Goal: Task Accomplishment & Management: Complete application form

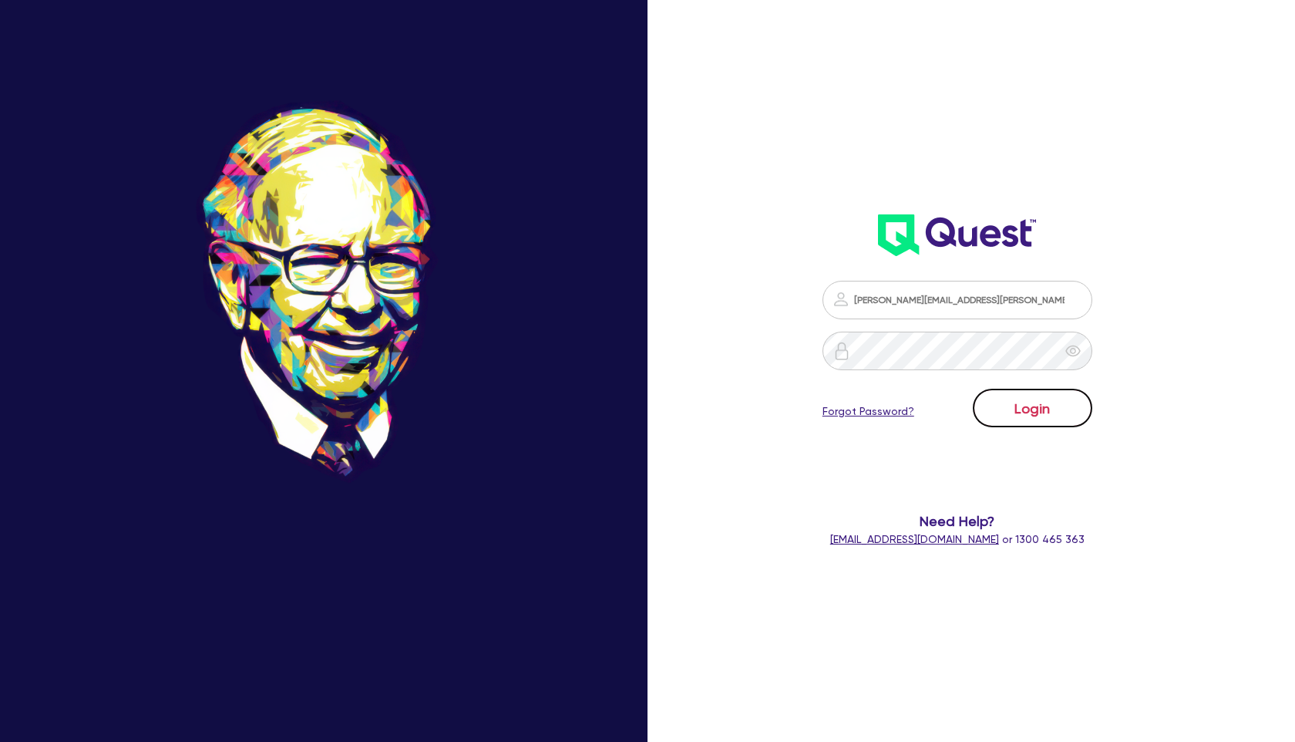
click at [1033, 405] on button "Login" at bounding box center [1033, 408] width 120 height 39
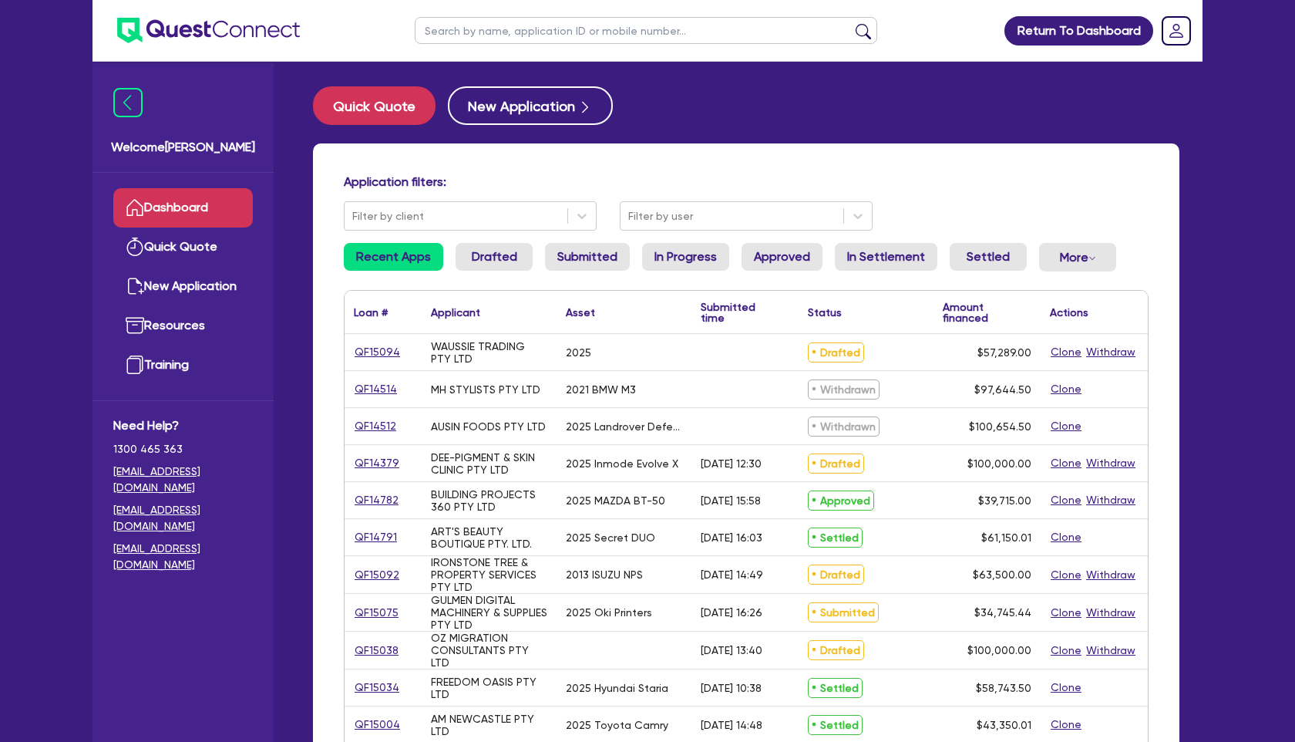
click at [477, 41] on input "text" at bounding box center [646, 30] width 463 height 27
type input "HARK"
click at [851, 23] on button "submit" at bounding box center [863, 34] width 25 height 22
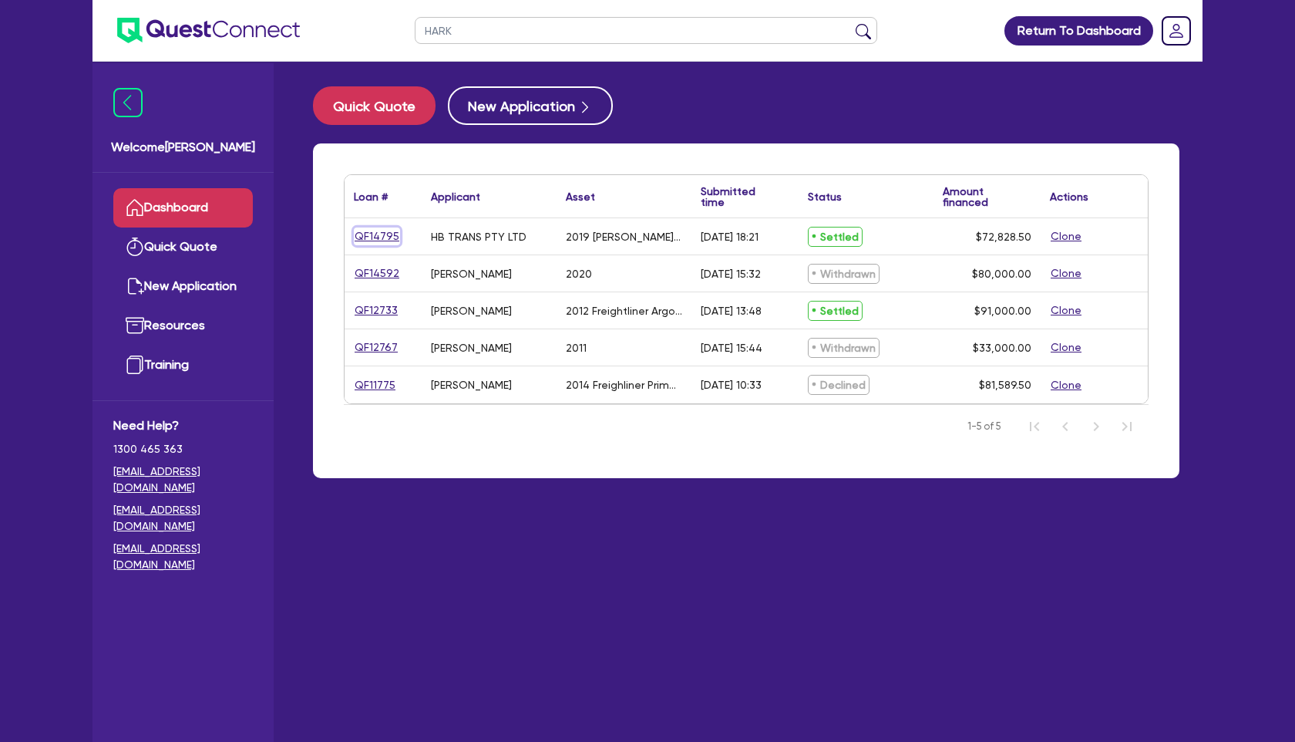
click at [376, 239] on link "QF14795" at bounding box center [377, 236] width 46 height 18
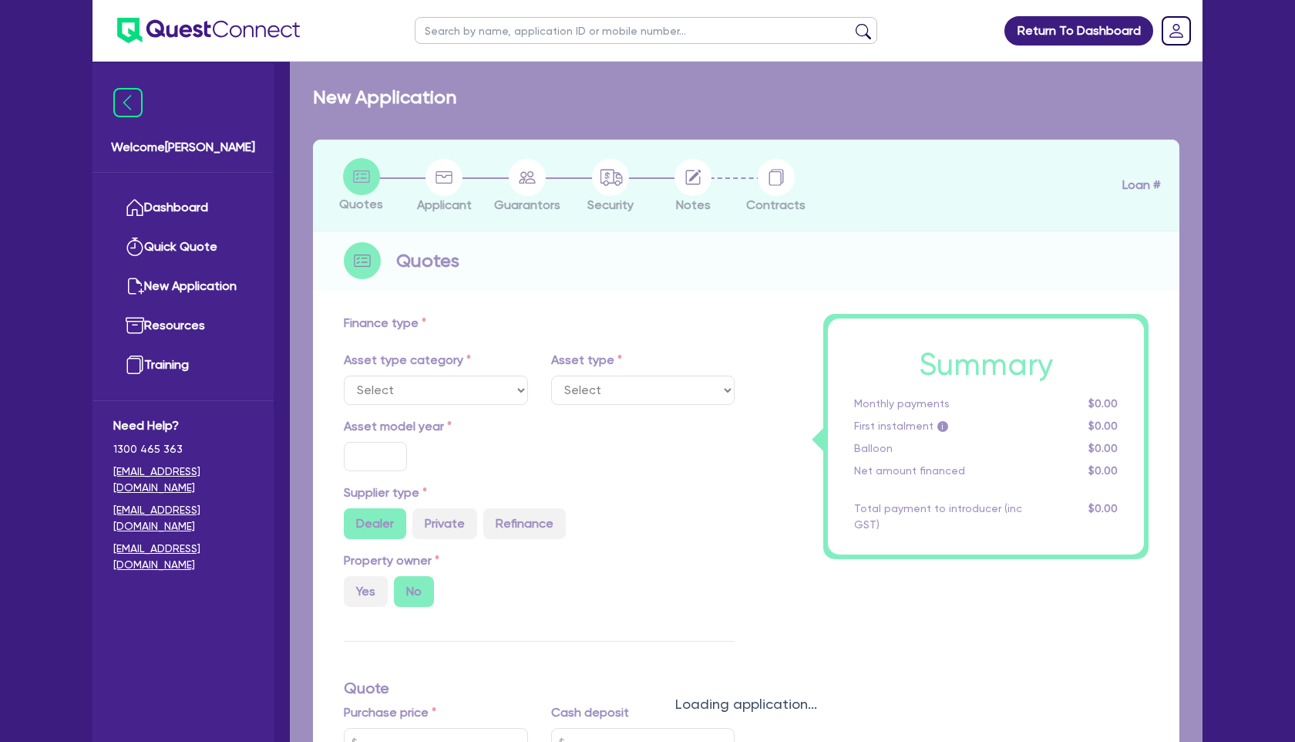
select select "PRIMARY_ASSETS"
type input "2019"
type input "72,828.5"
type input "34.32"
type input "25,000"
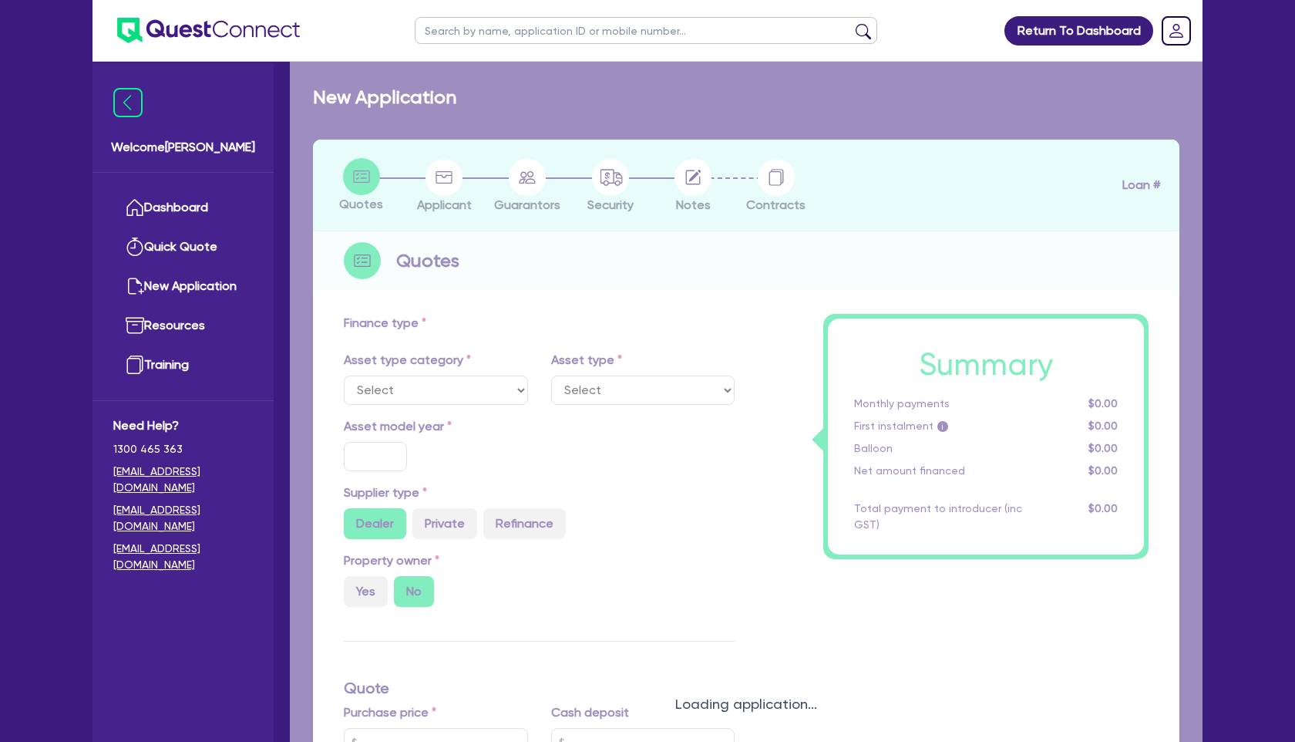
type input "4.80"
type input "3,500"
radio input "true"
type input "17.95"
select select "TRAILERS"
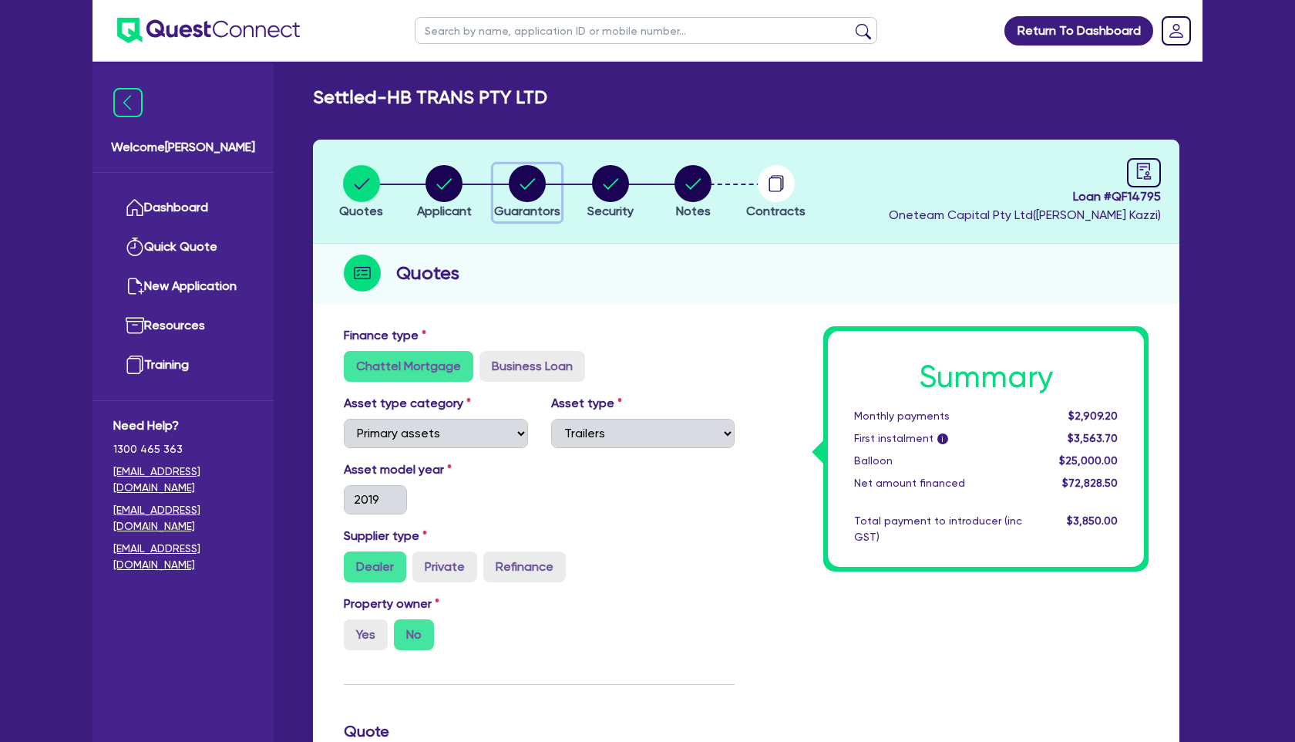
click at [529, 195] on circle "button" at bounding box center [527, 183] width 37 height 37
select select "MR"
select select "VIC"
select select "SINGLE"
select select "EQUIPMENT"
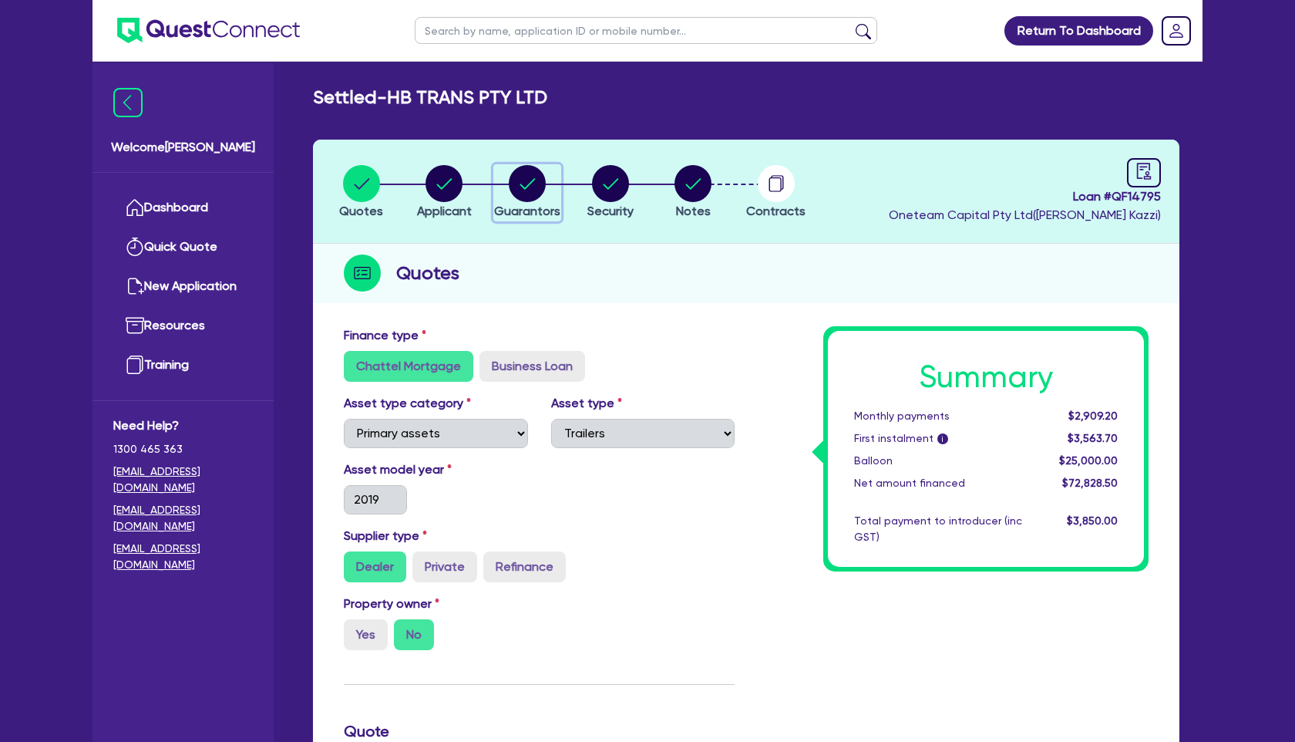
select select "CASH"
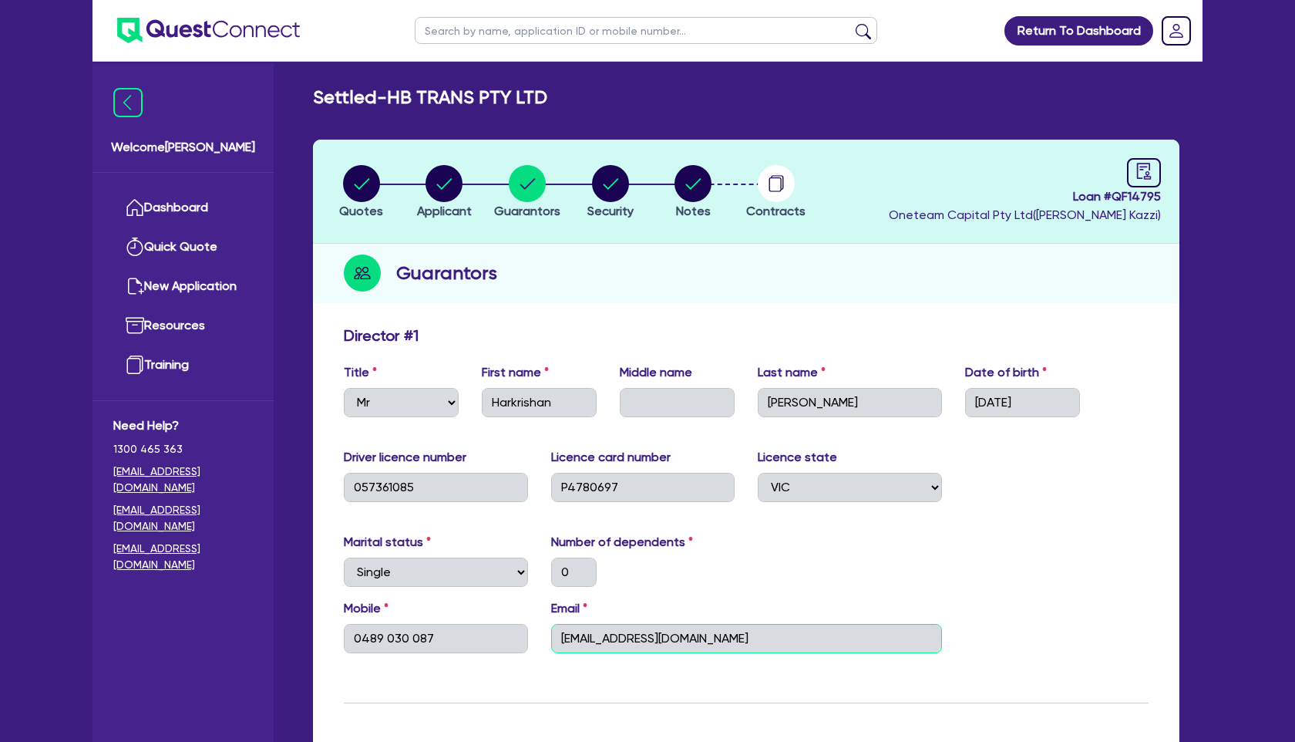
drag, startPoint x: 719, startPoint y: 648, endPoint x: 531, endPoint y: 645, distance: 188.1
click at [531, 645] on div "Mobile [PHONE_NUMBER] Email [EMAIL_ADDRESS][DOMAIN_NAME]" at bounding box center [746, 632] width 828 height 66
drag, startPoint x: 711, startPoint y: 638, endPoint x: 544, endPoint y: 635, distance: 166.6
click at [544, 635] on div "Email [EMAIL_ADDRESS][DOMAIN_NAME]" at bounding box center [747, 626] width 414 height 54
click at [697, 190] on circle "button" at bounding box center [693, 183] width 37 height 37
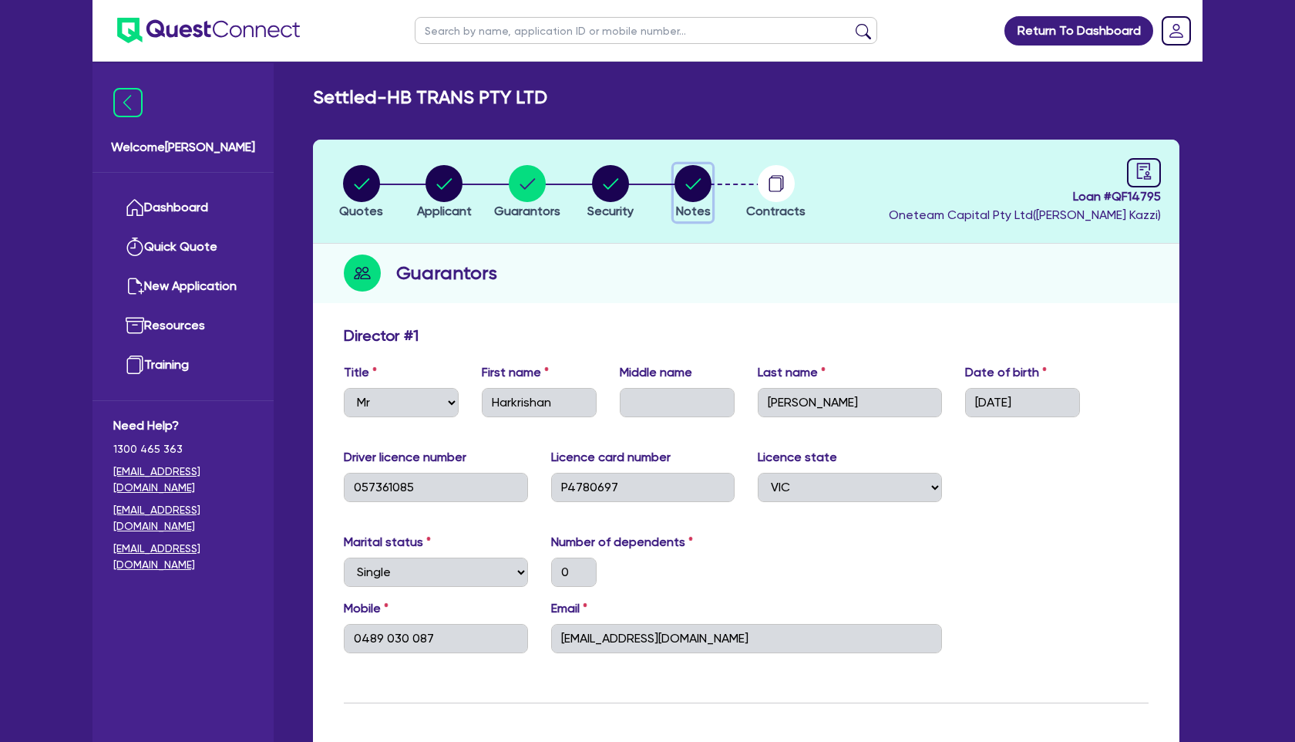
select select "Quest Finance - Own Book"
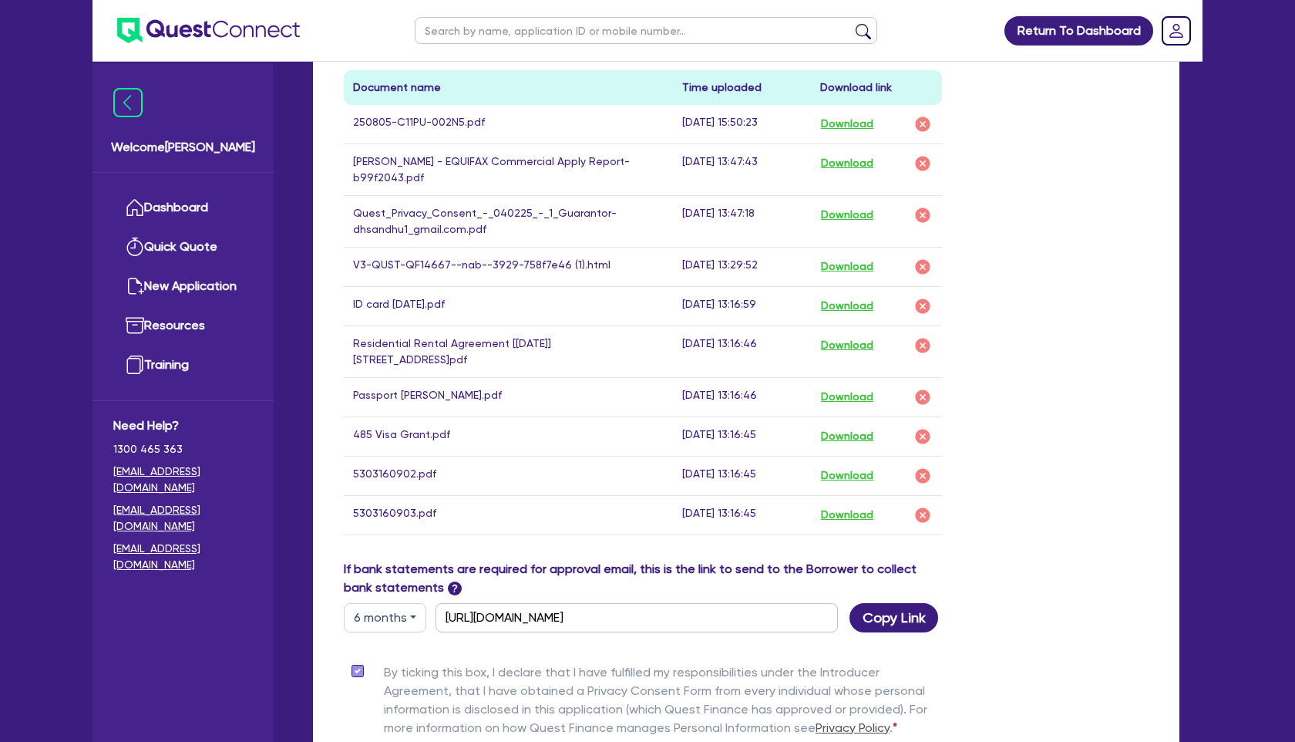
scroll to position [899, 0]
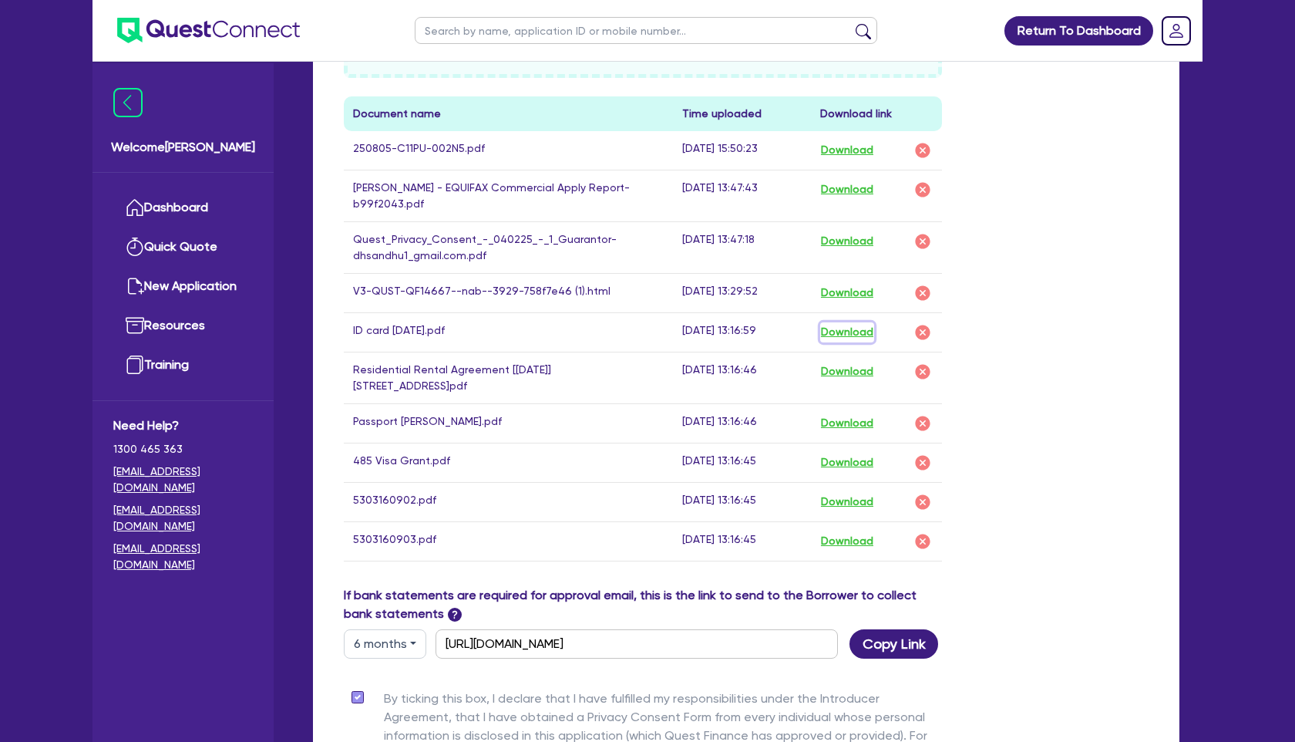
click at [871, 332] on button "Download" at bounding box center [847, 332] width 54 height 20
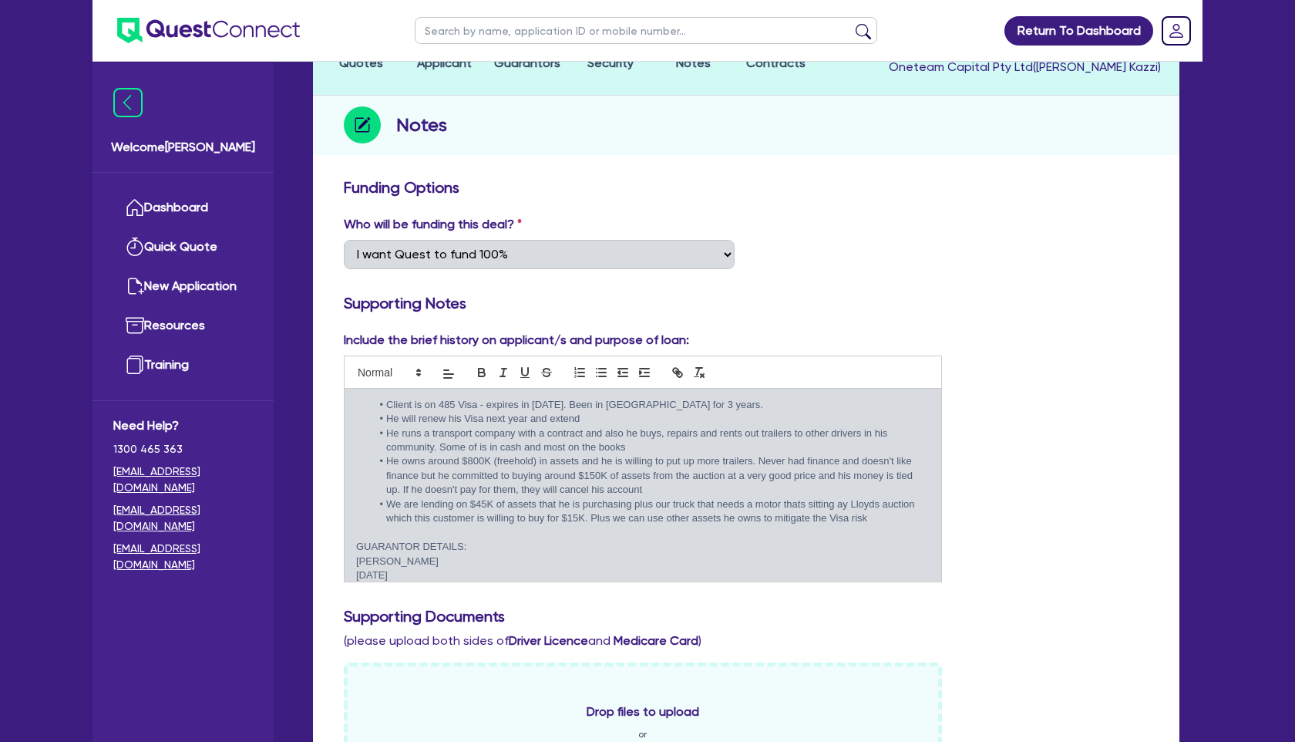
scroll to position [100, 0]
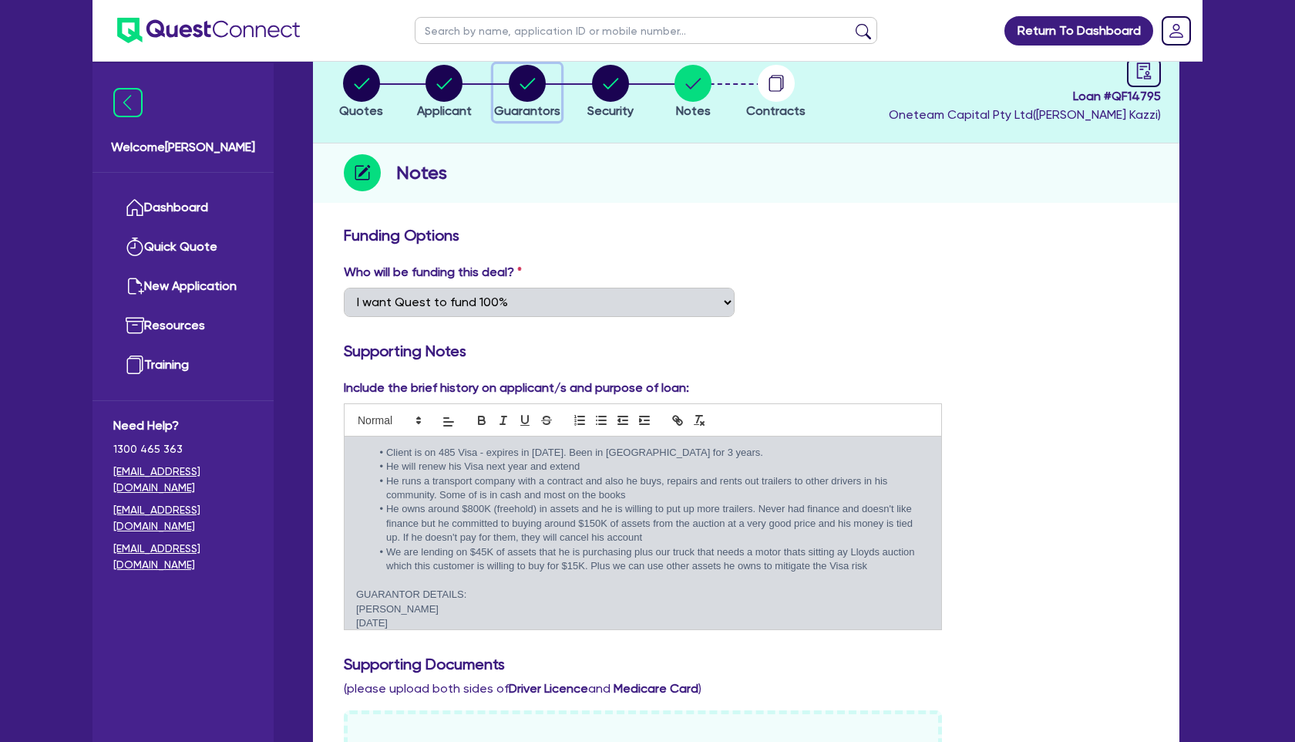
click at [525, 89] on circle "button" at bounding box center [527, 83] width 37 height 37
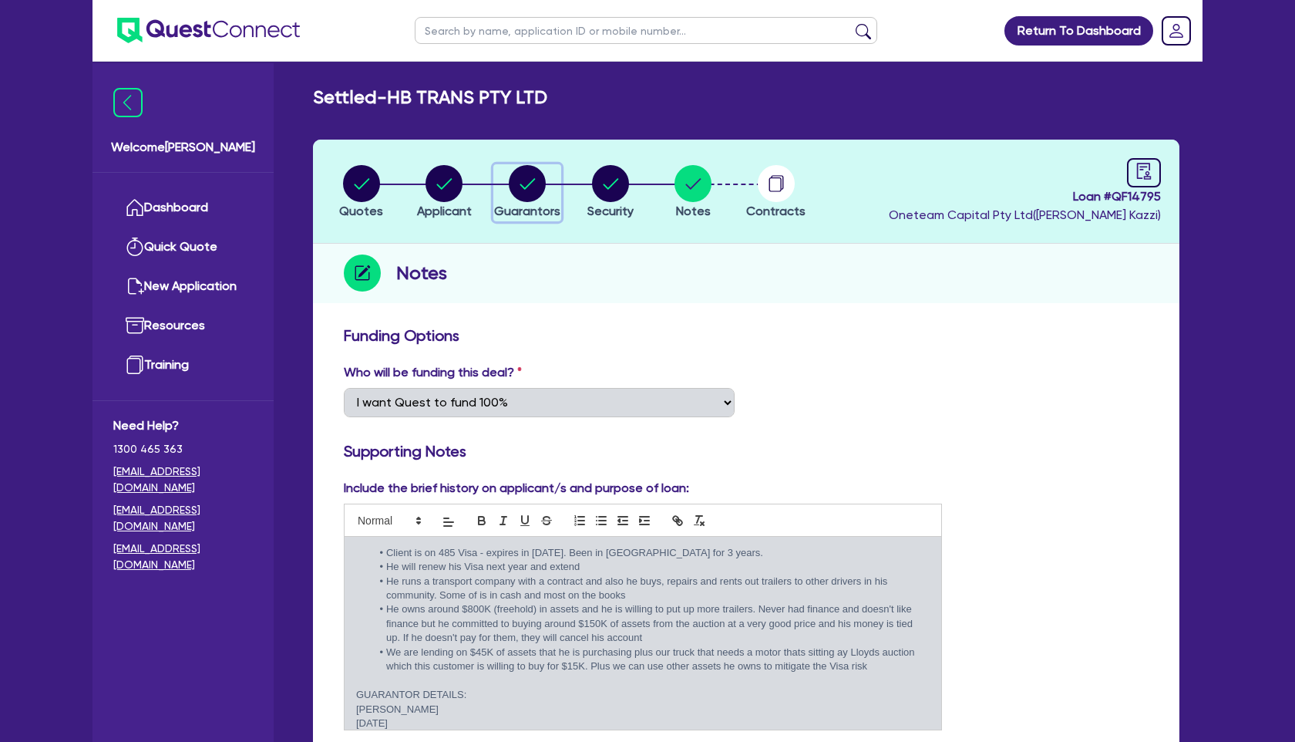
select select "MR"
select select "VIC"
select select "SINGLE"
select select "EQUIPMENT"
select select "CASH"
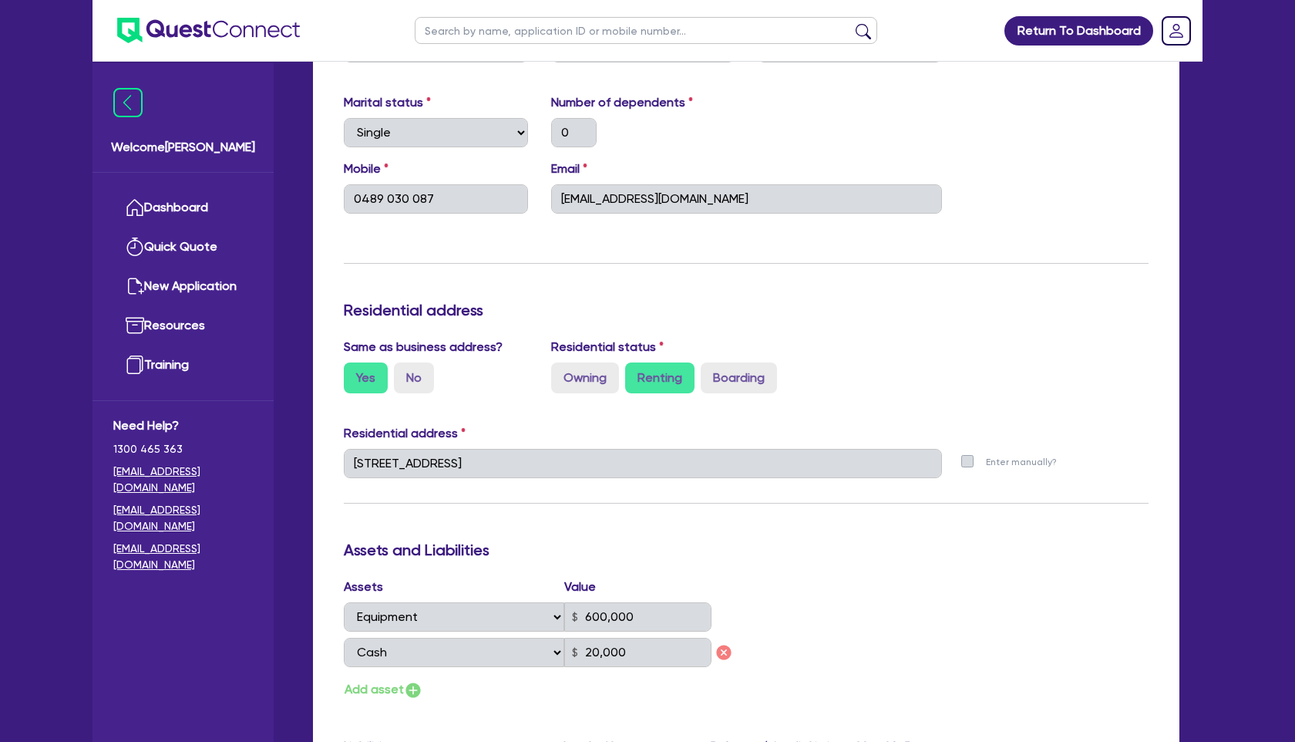
scroll to position [525, 0]
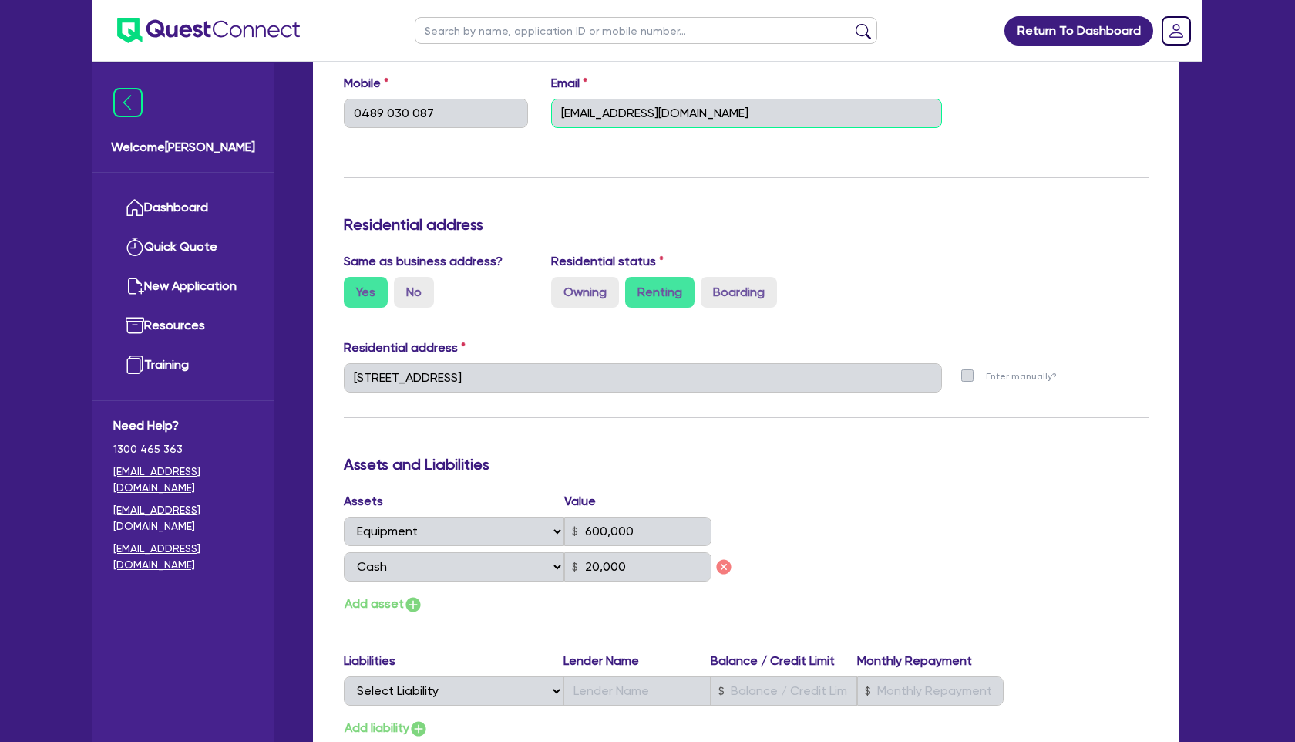
drag, startPoint x: 714, startPoint y: 114, endPoint x: 445, endPoint y: 114, distance: 269.1
click at [445, 114] on div "Mobile [PHONE_NUMBER] Email [EMAIL_ADDRESS][DOMAIN_NAME]" at bounding box center [746, 107] width 828 height 66
click at [678, 210] on div "Update residential status for Director #1 Boarding is only acceptable when the …" at bounding box center [746, 389] width 805 height 1176
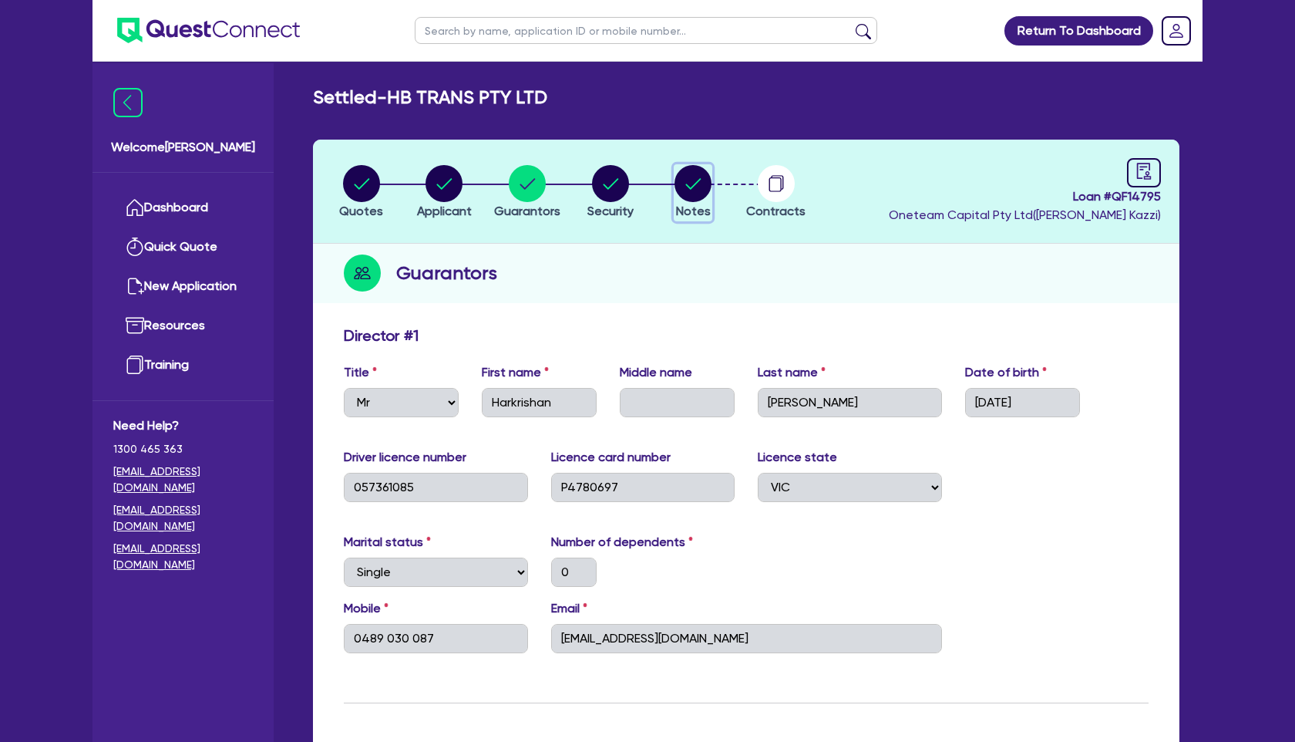
click at [699, 203] on button "Notes" at bounding box center [693, 192] width 39 height 57
select select "Quest Finance - Own Book"
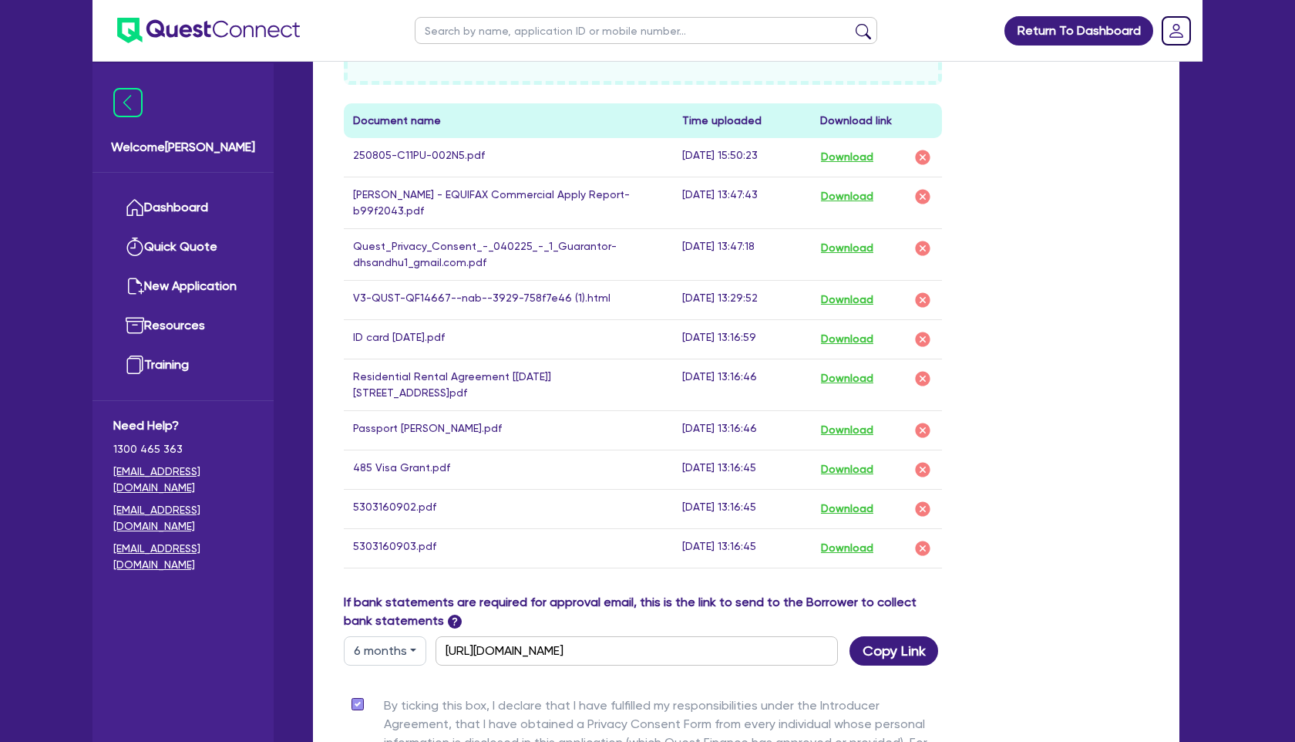
scroll to position [893, 0]
click at [848, 297] on button "Download" at bounding box center [847, 299] width 54 height 20
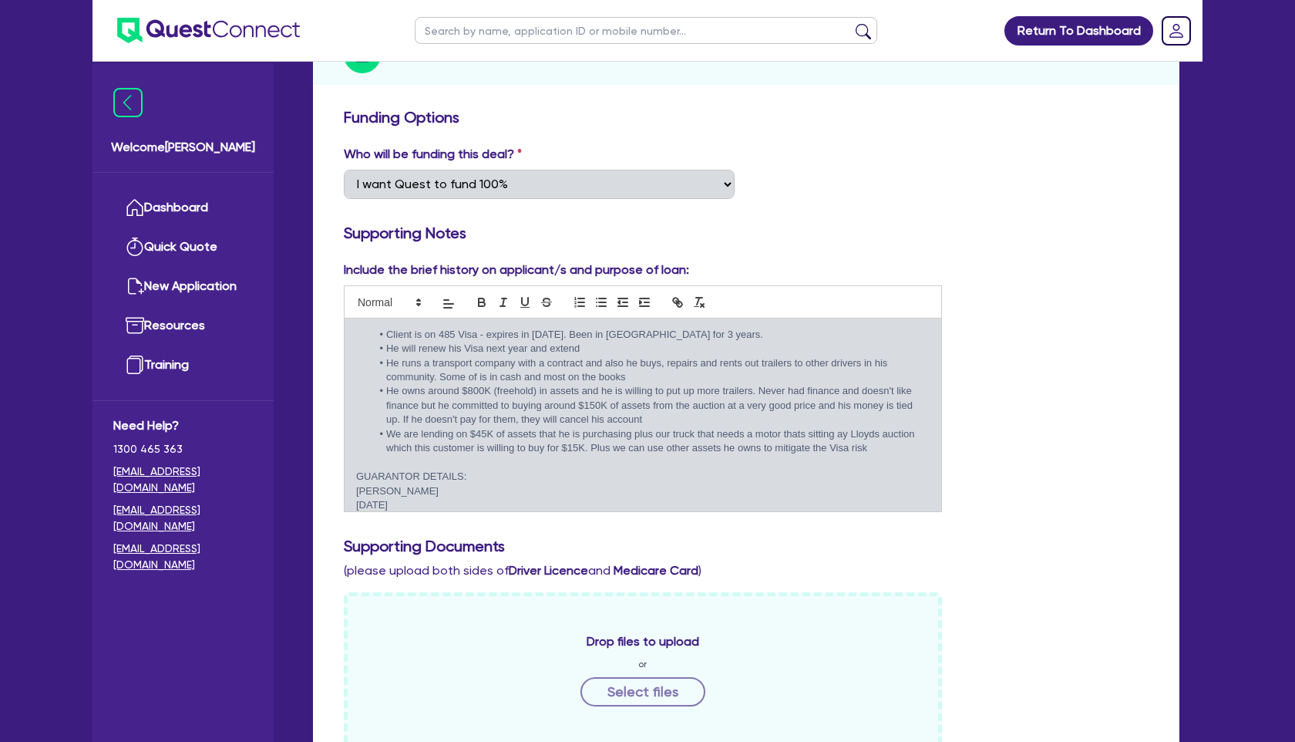
scroll to position [0, 0]
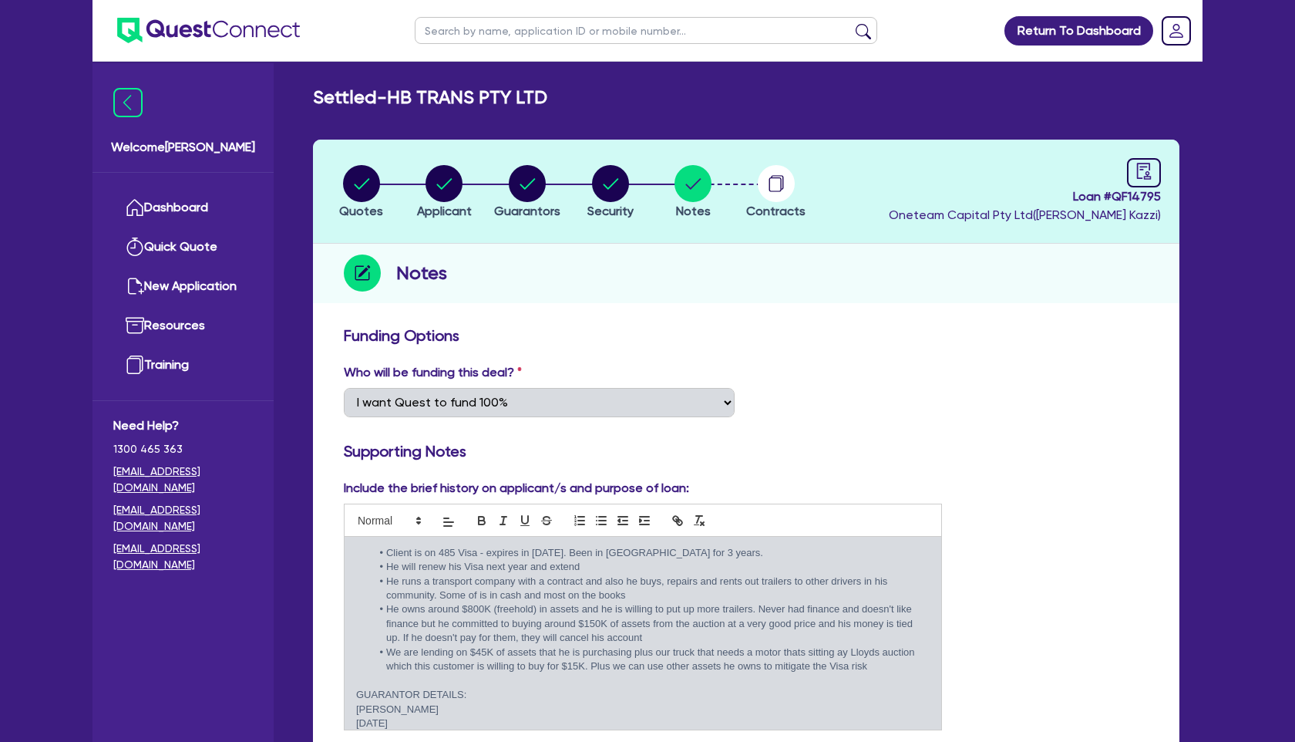
click at [466, 32] on input "text" at bounding box center [646, 30] width 463 height 27
type input "[PERSON_NAME]"
click button "submit" at bounding box center [863, 34] width 25 height 22
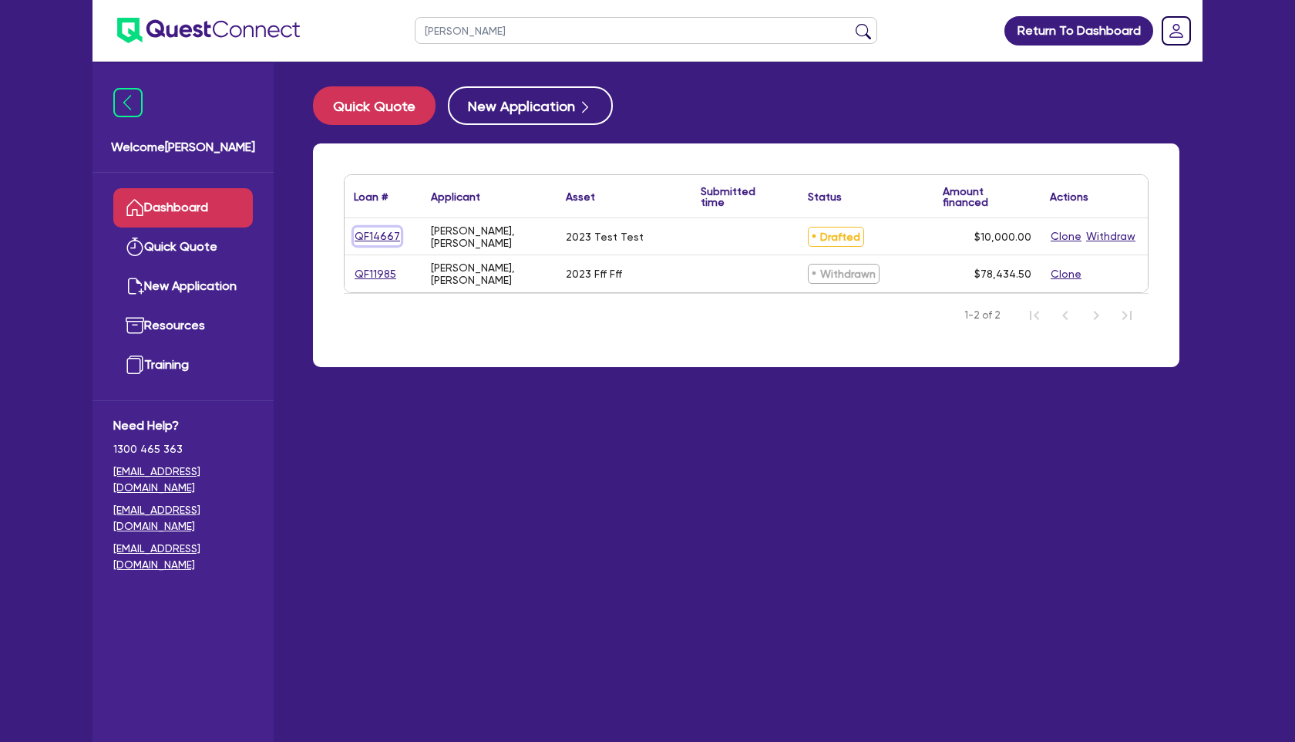
click at [384, 233] on link "QF14667" at bounding box center [377, 236] width 47 height 18
select select "CARS_AND_LIGHT_TRUCKS"
select select "PASSENGER_VEHICLES"
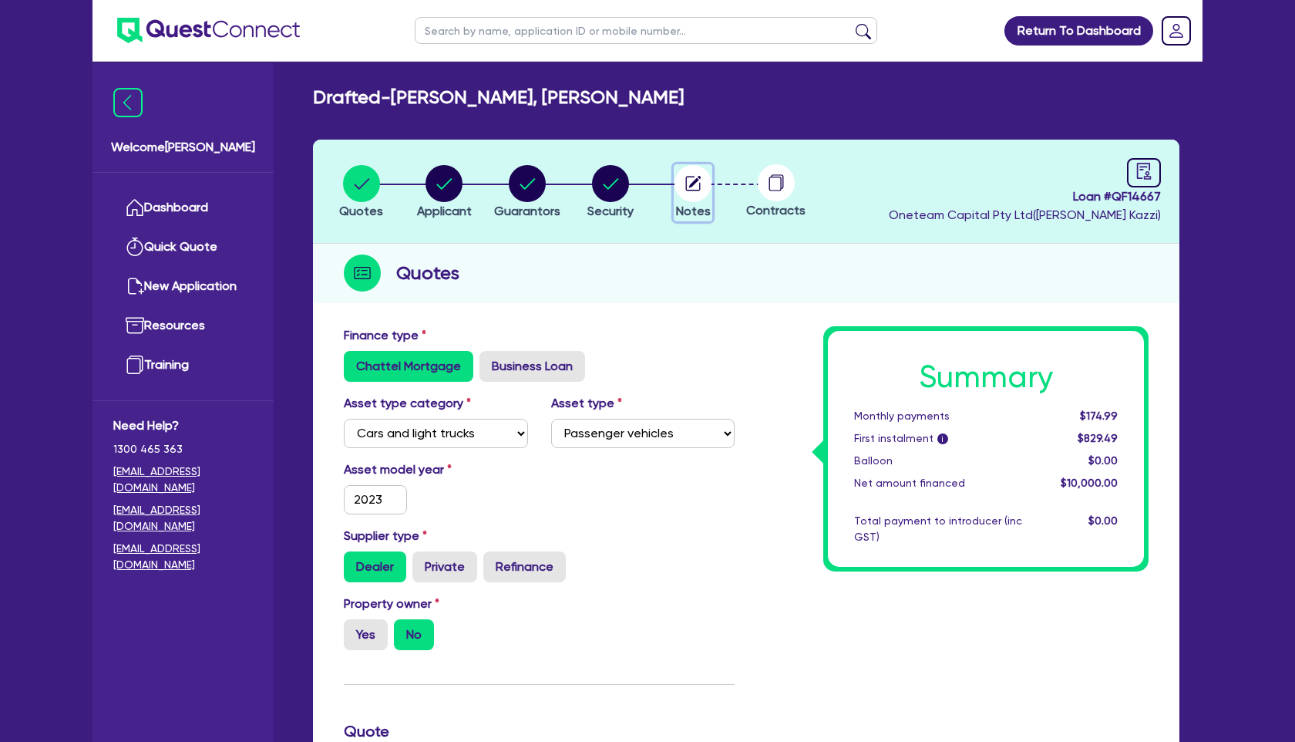
click at [702, 184] on circle "button" at bounding box center [693, 183] width 37 height 37
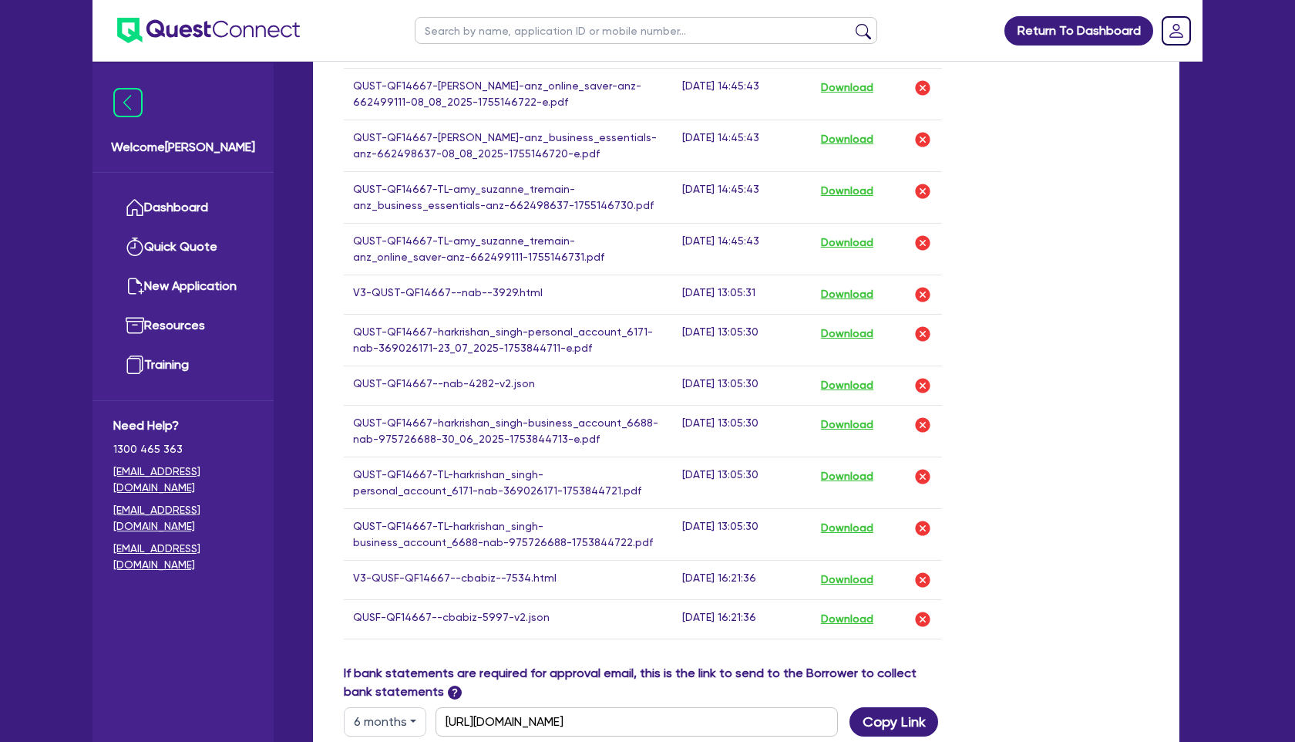
scroll to position [1249, 0]
click at [865, 343] on button "Download" at bounding box center [847, 333] width 54 height 20
click at [1054, 288] on div "Drop files to upload or Select files Document name Time uploaded Download link …" at bounding box center [746, 73] width 828 height 1179
click at [867, 486] on button "Download" at bounding box center [847, 476] width 54 height 20
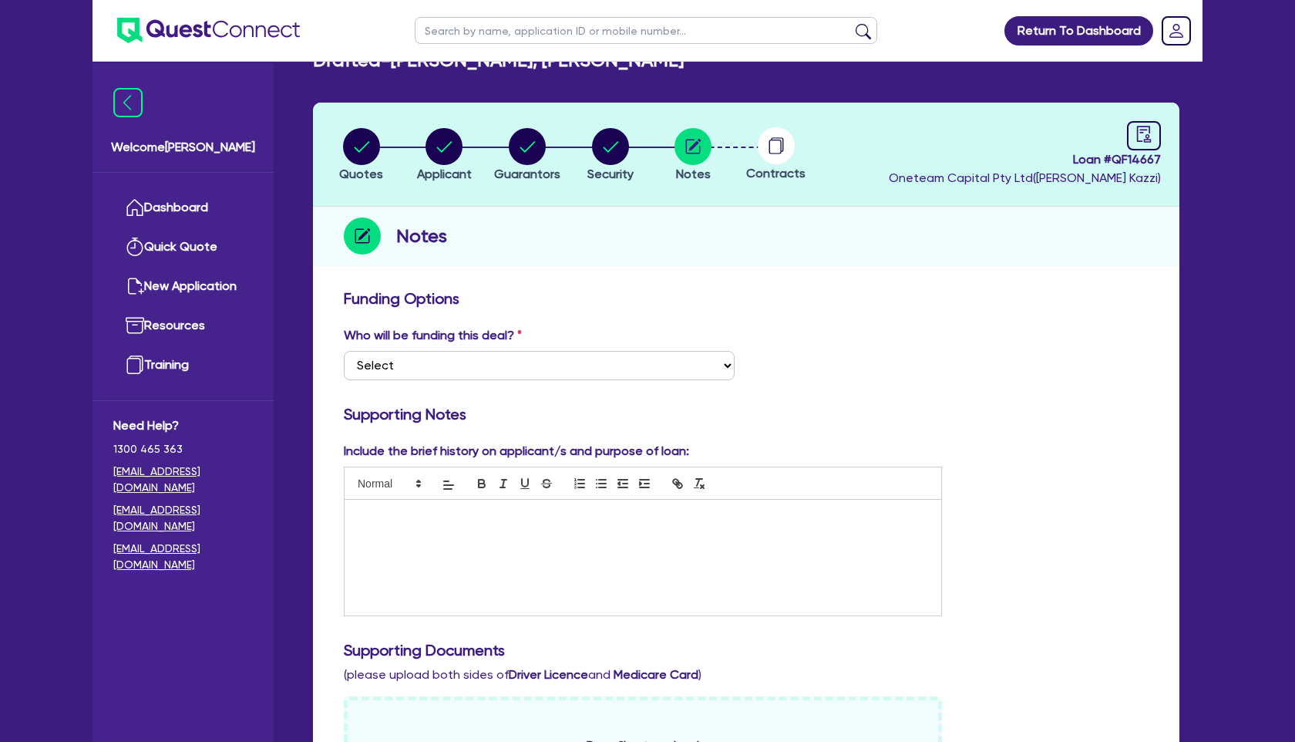
scroll to position [0, 0]
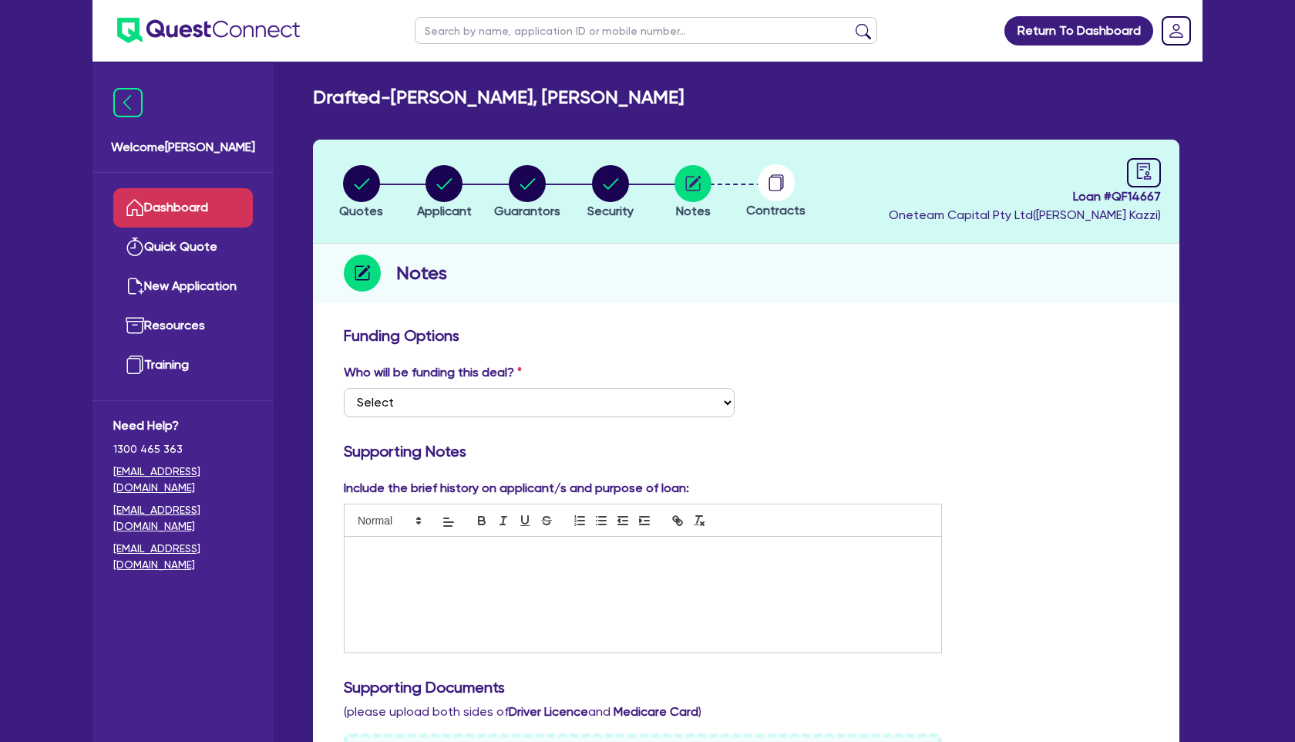
click at [194, 201] on link "Dashboard" at bounding box center [183, 207] width 140 height 39
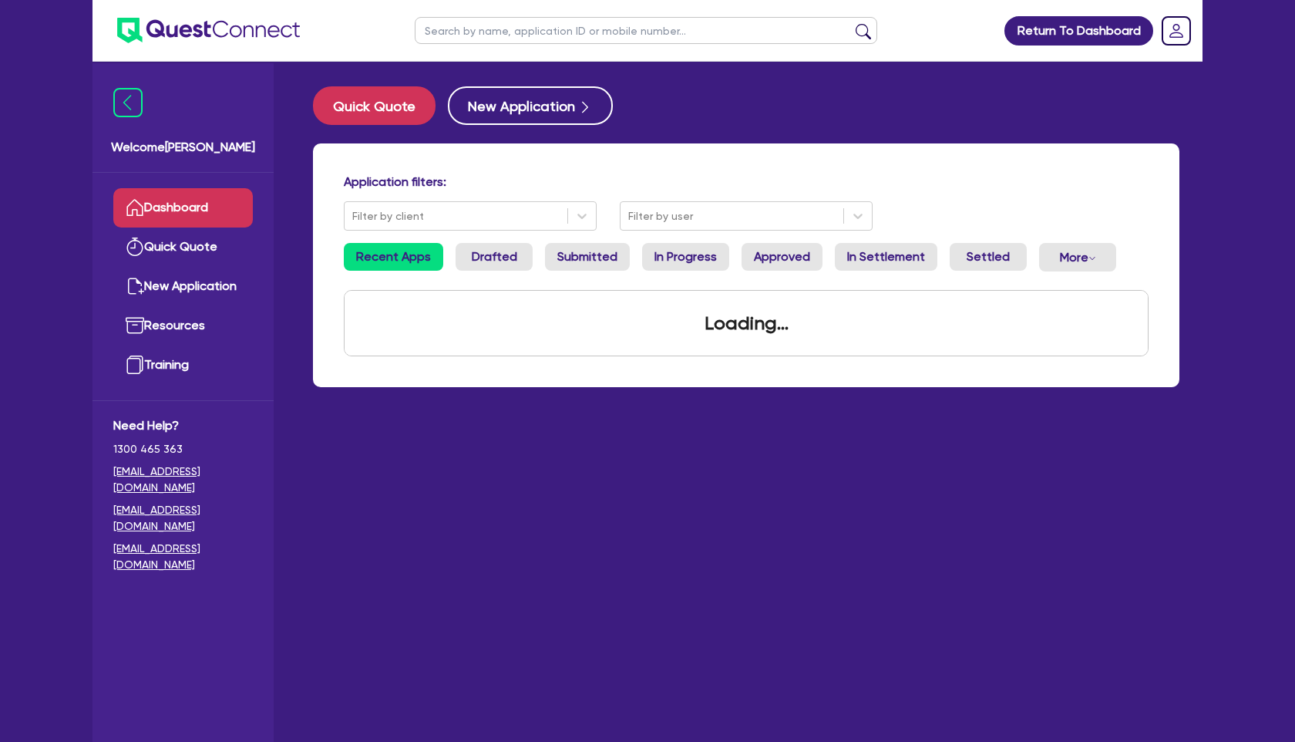
click at [571, 35] on input "text" at bounding box center [646, 30] width 463 height 27
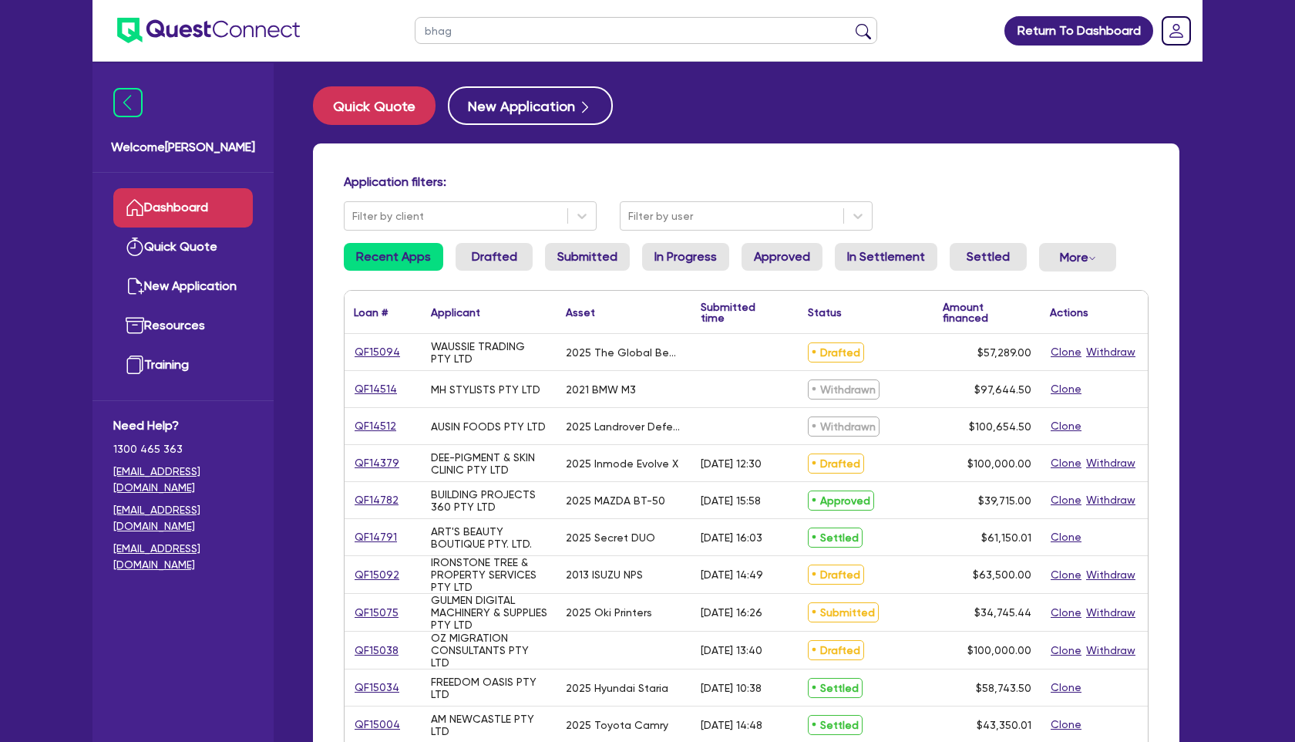
type input "bhag"
click at [851, 23] on button "submit" at bounding box center [863, 34] width 25 height 22
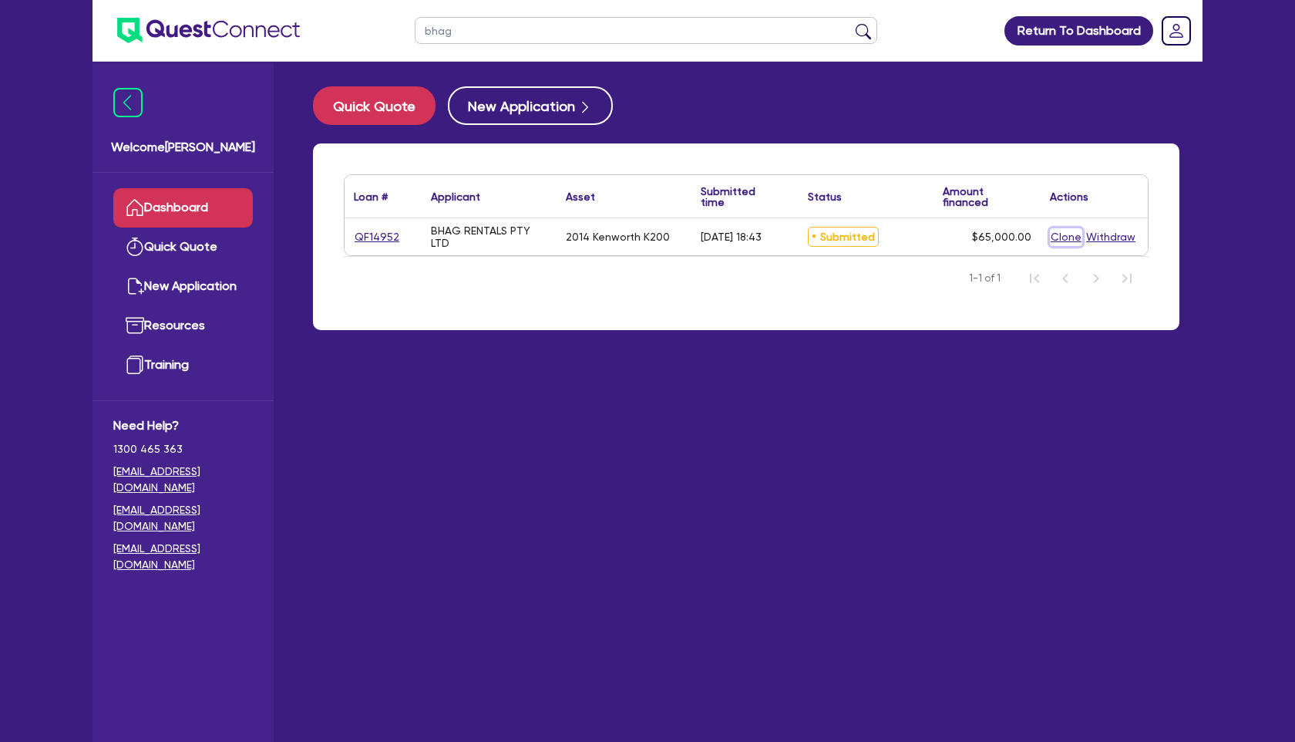
click at [1062, 235] on button "Clone" at bounding box center [1066, 237] width 32 height 18
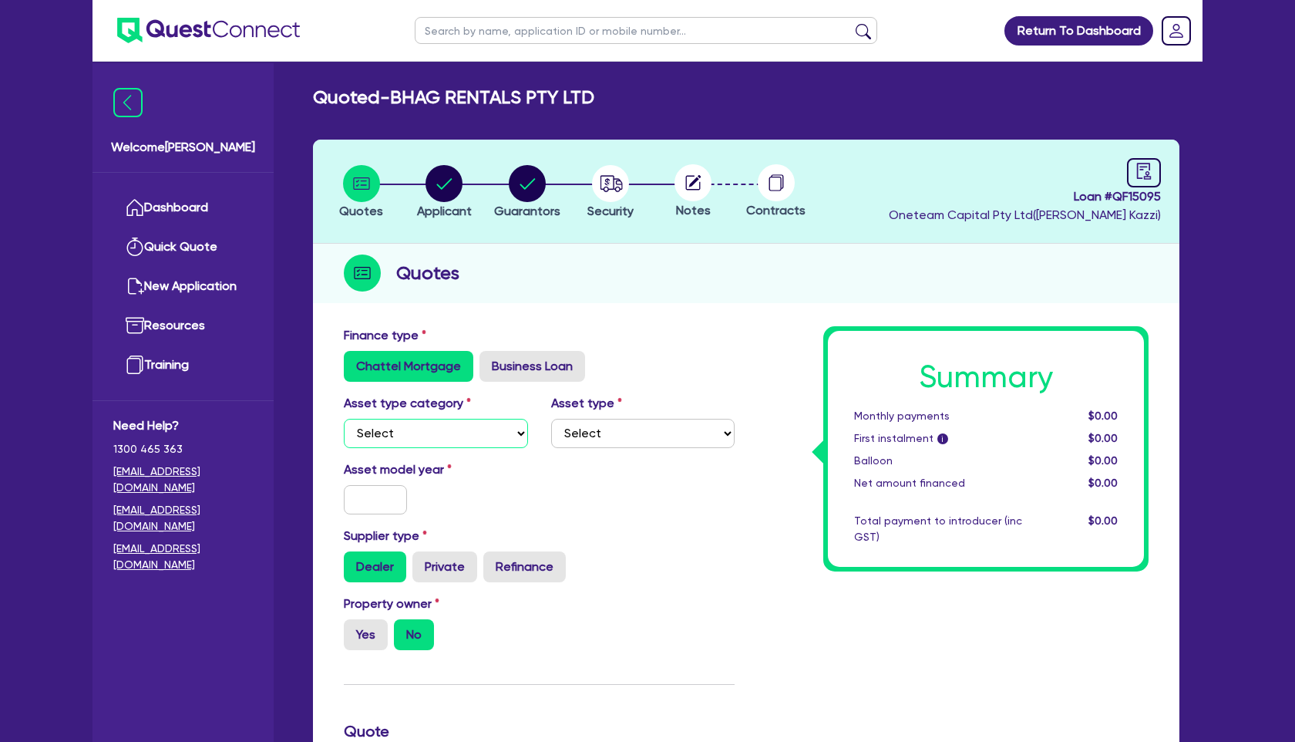
click at [466, 425] on select "Select Cars and light trucks Primary assets Secondary assets Tertiary assets" at bounding box center [436, 433] width 184 height 29
select select "PRIMARY_ASSETS"
click at [344, 419] on select "Select Cars and light trucks Primary assets Secondary assets Tertiary assets" at bounding box center [436, 433] width 184 height 29
click at [599, 436] on select "Select Heavy trucks over 4.5 tonne Trailers Bus and coaches Yellow goods and ex…" at bounding box center [643, 433] width 184 height 29
select select "TRAILERS"
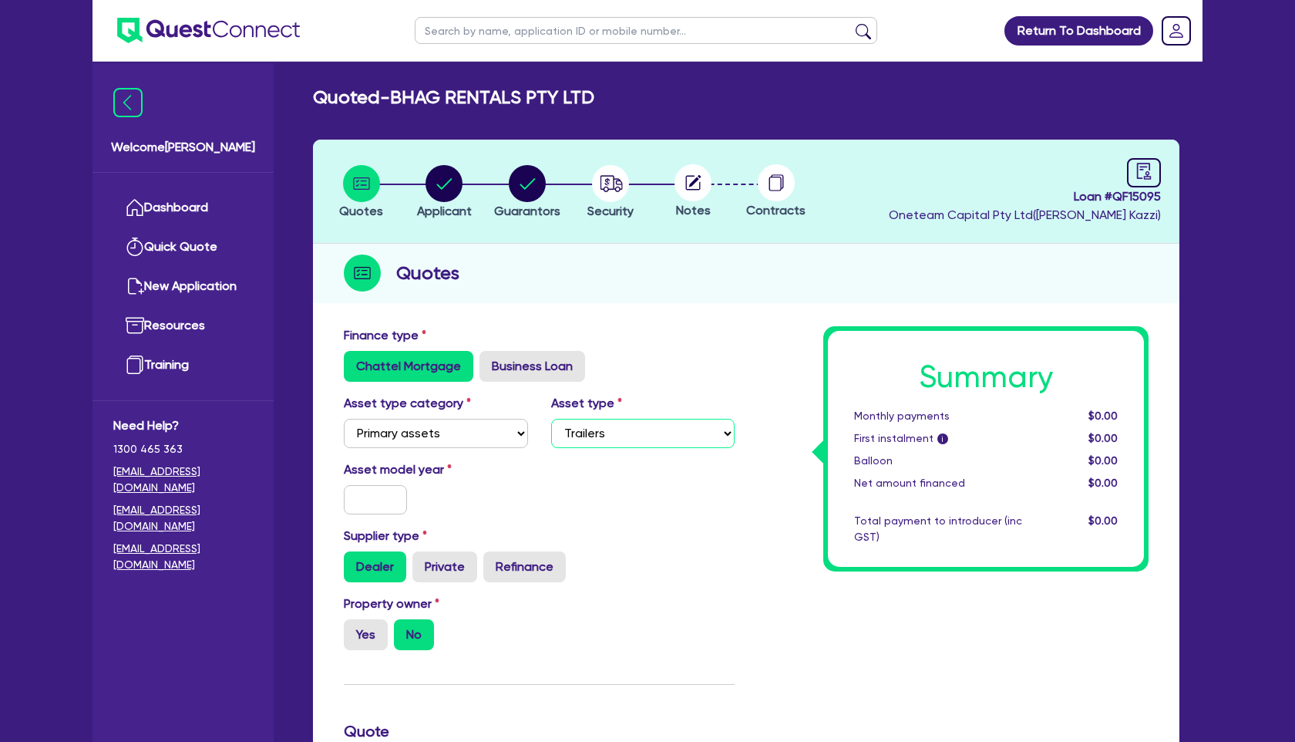
click at [551, 419] on select "Select Heavy trucks over 4.5 tonne Trailers Bus and coaches Yellow goods and ex…" at bounding box center [643, 433] width 184 height 29
click at [369, 507] on input "text" at bounding box center [375, 499] width 63 height 29
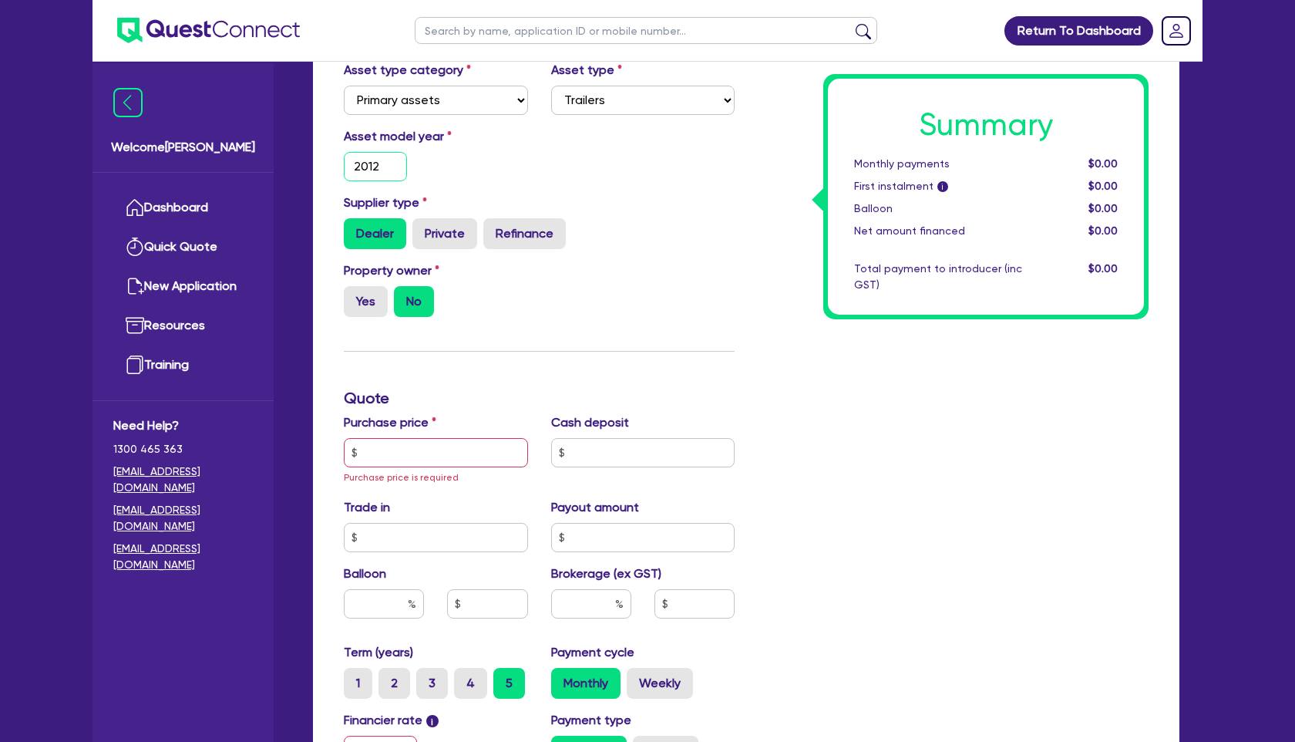
scroll to position [339, 0]
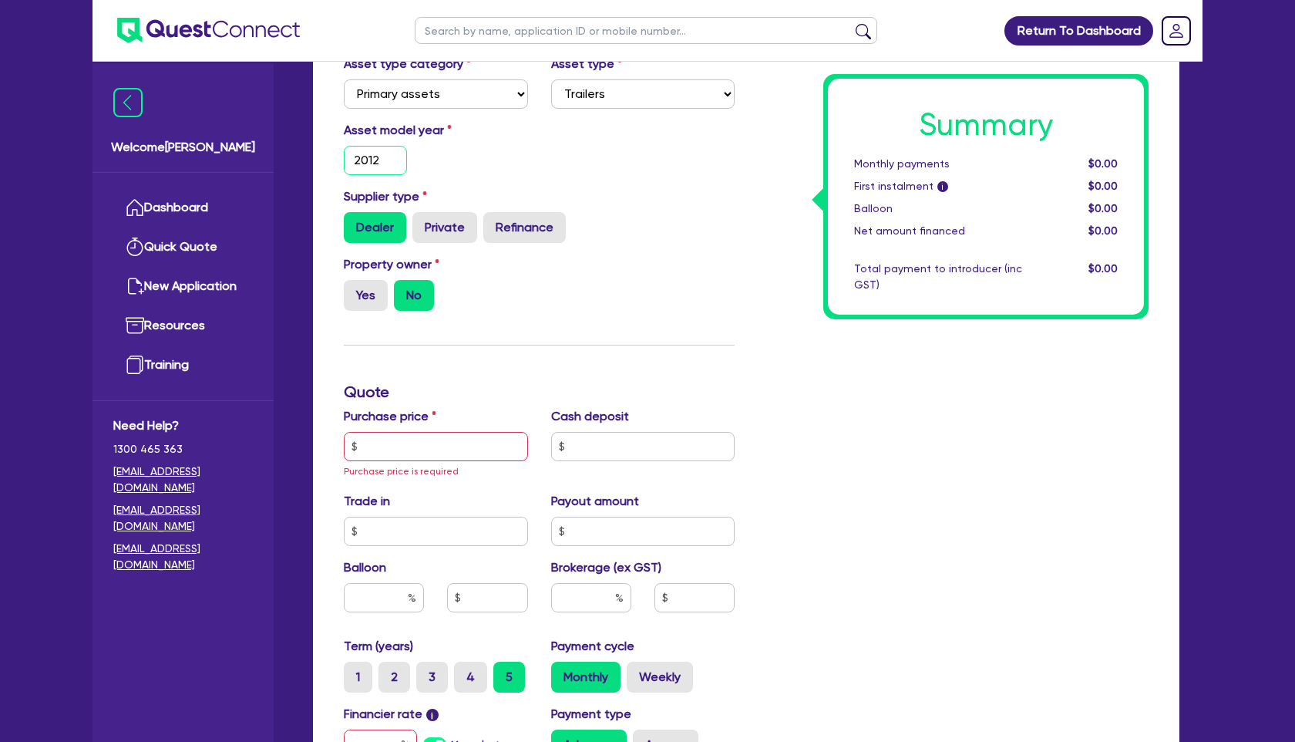
type input "2012"
click at [435, 447] on input "text" at bounding box center [436, 446] width 184 height 29
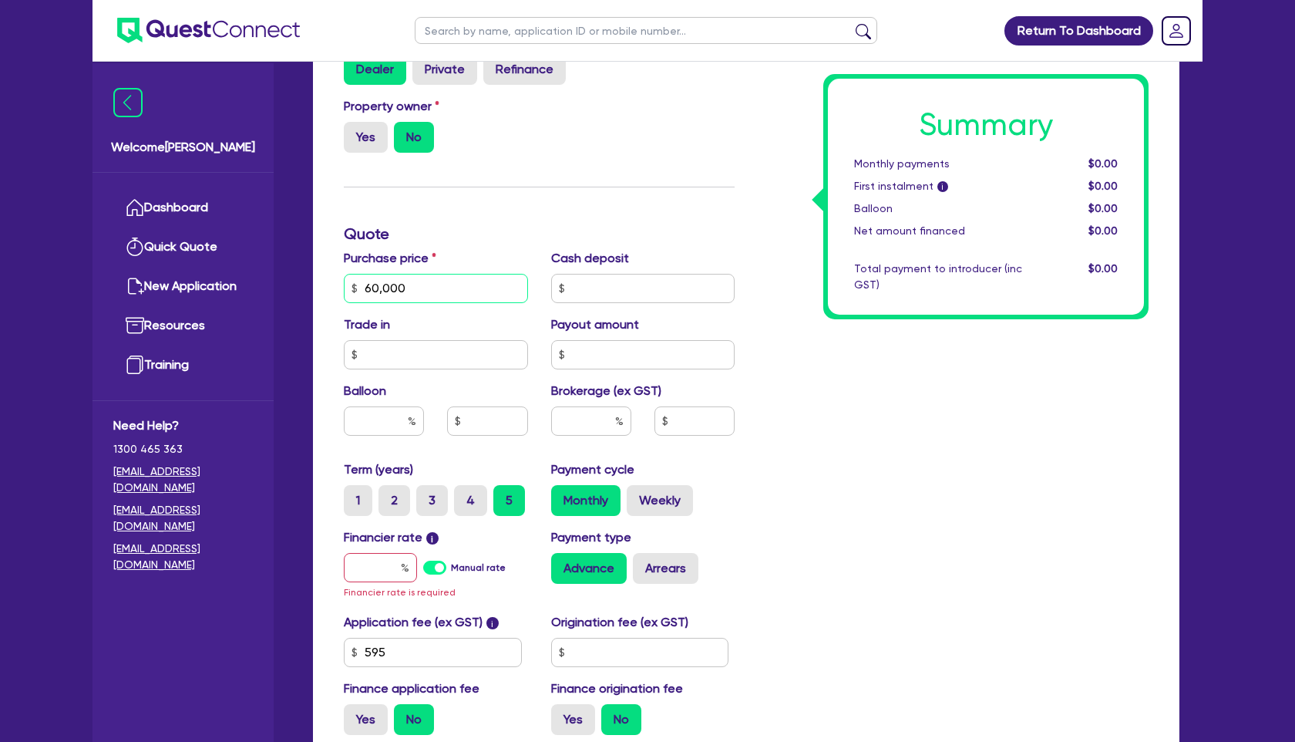
scroll to position [541, 0]
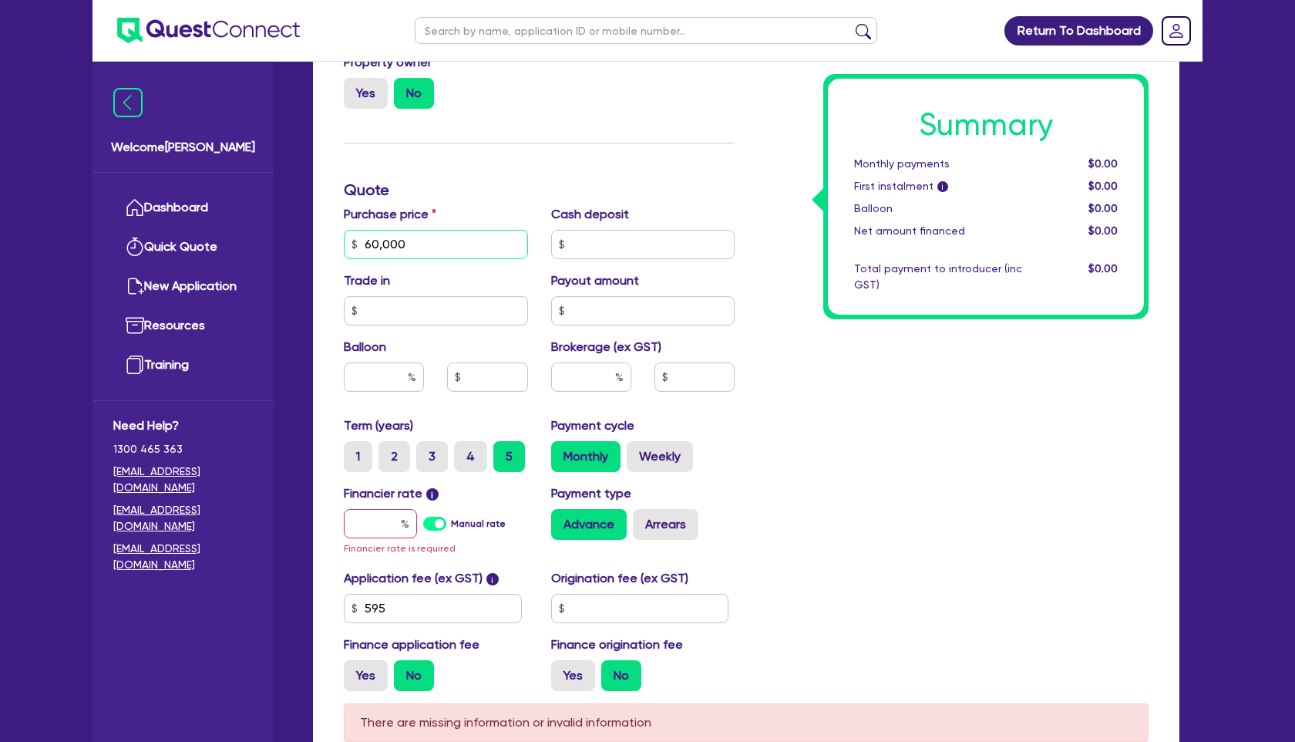
type input "60,000"
click at [388, 526] on input "text" at bounding box center [380, 523] width 73 height 29
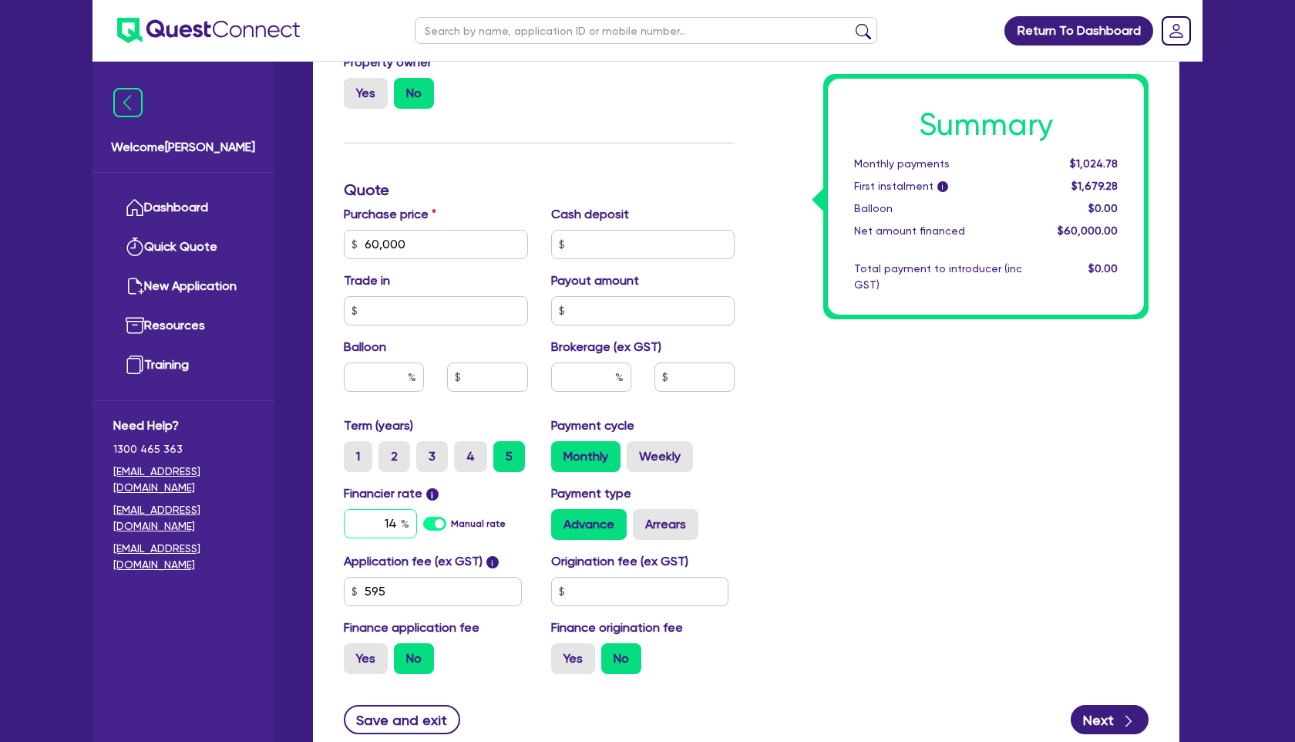
type input "14"
click at [593, 381] on input "text" at bounding box center [591, 376] width 80 height 29
type input "7"
click at [925, 429] on div "Summary Monthly payments $1,380.00 First instalment i $2,034.50 Balloon $0.00 N…" at bounding box center [953, 235] width 414 height 901
type input "4,200"
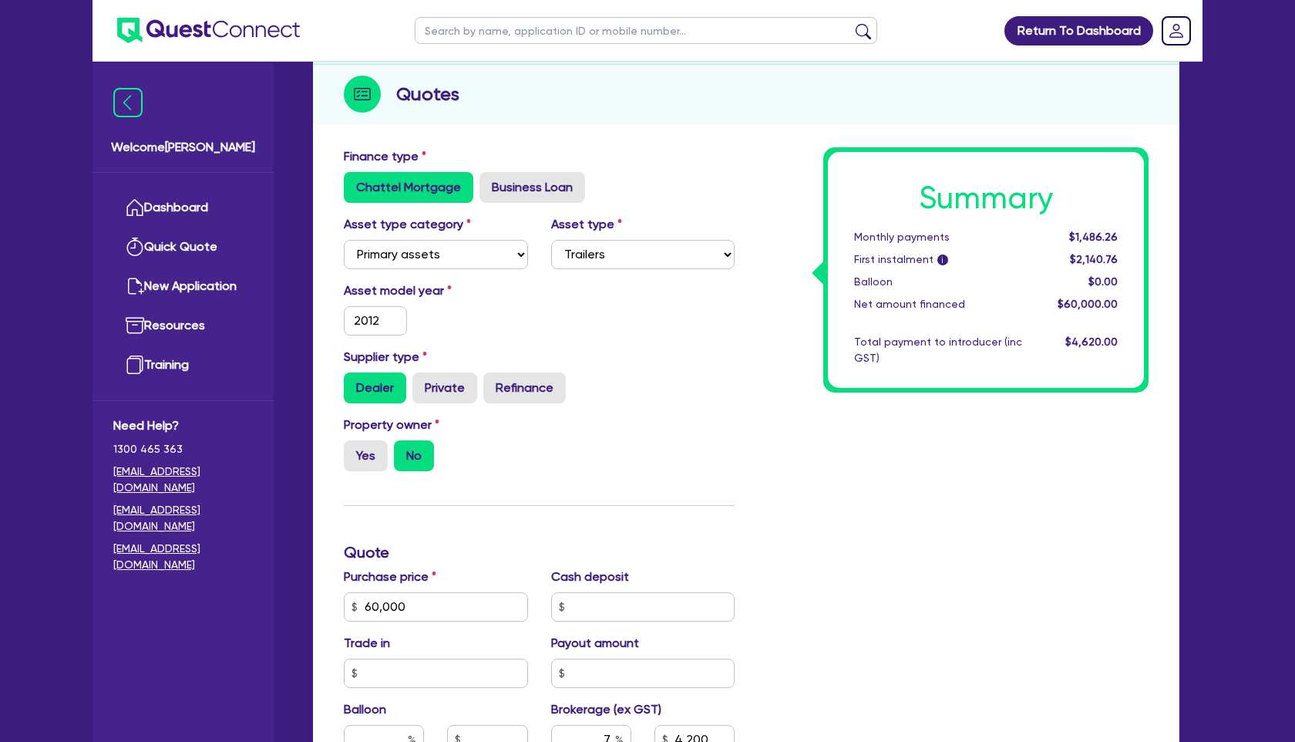
scroll to position [0, 0]
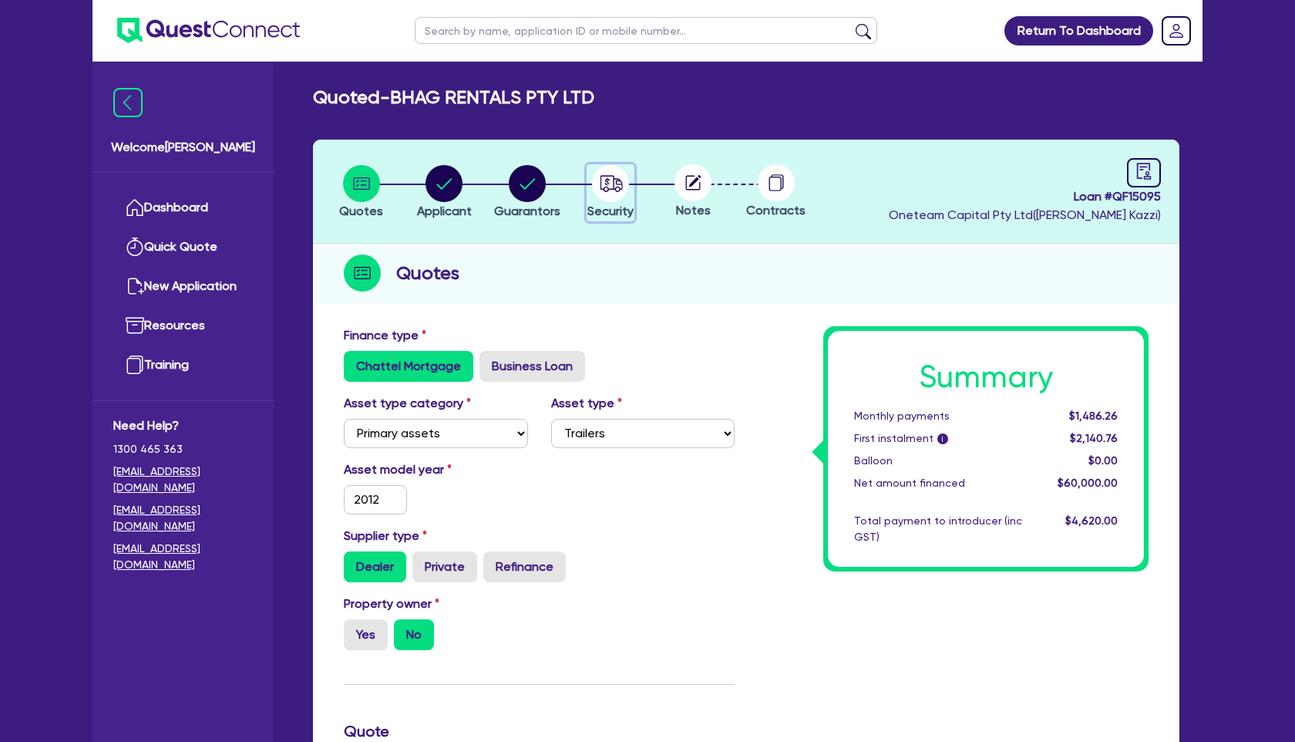
click at [606, 188] on circle "button" at bounding box center [610, 183] width 37 height 37
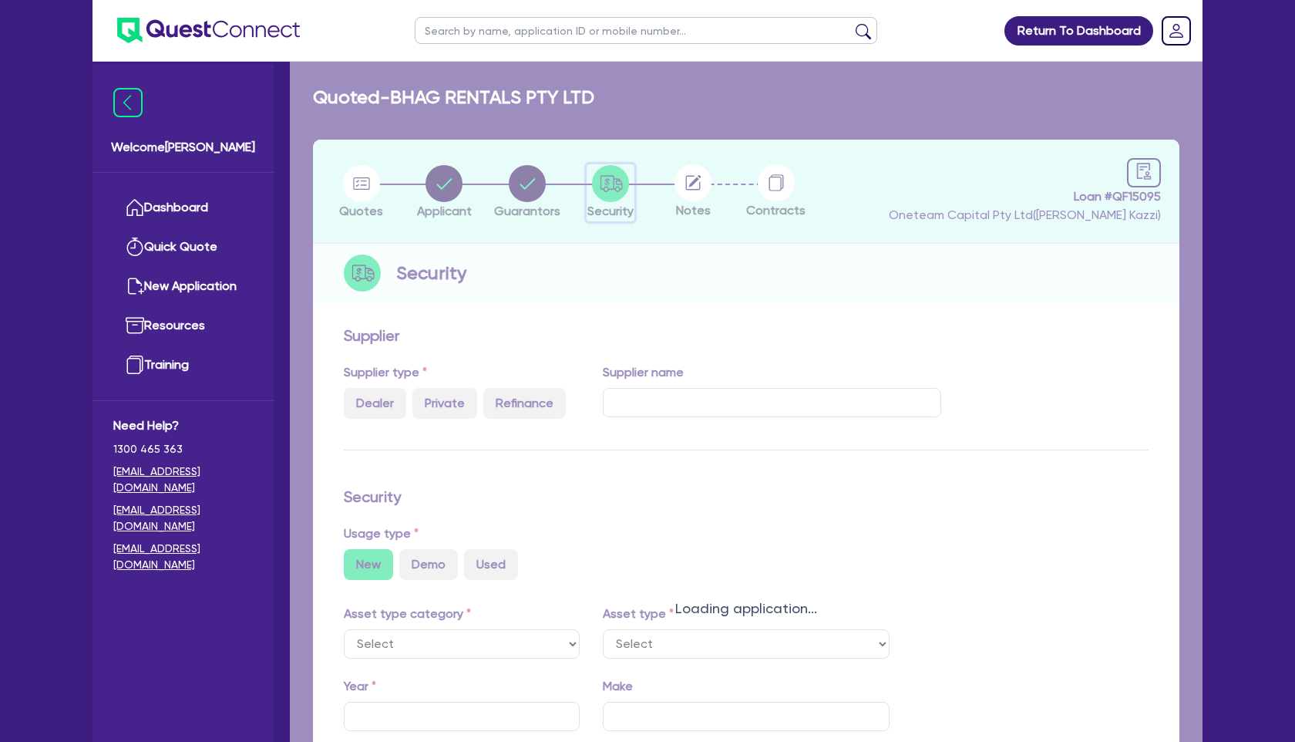
radio input "true"
select select "PRIMARY_ASSETS"
type input "2012"
select select "TRAILERS"
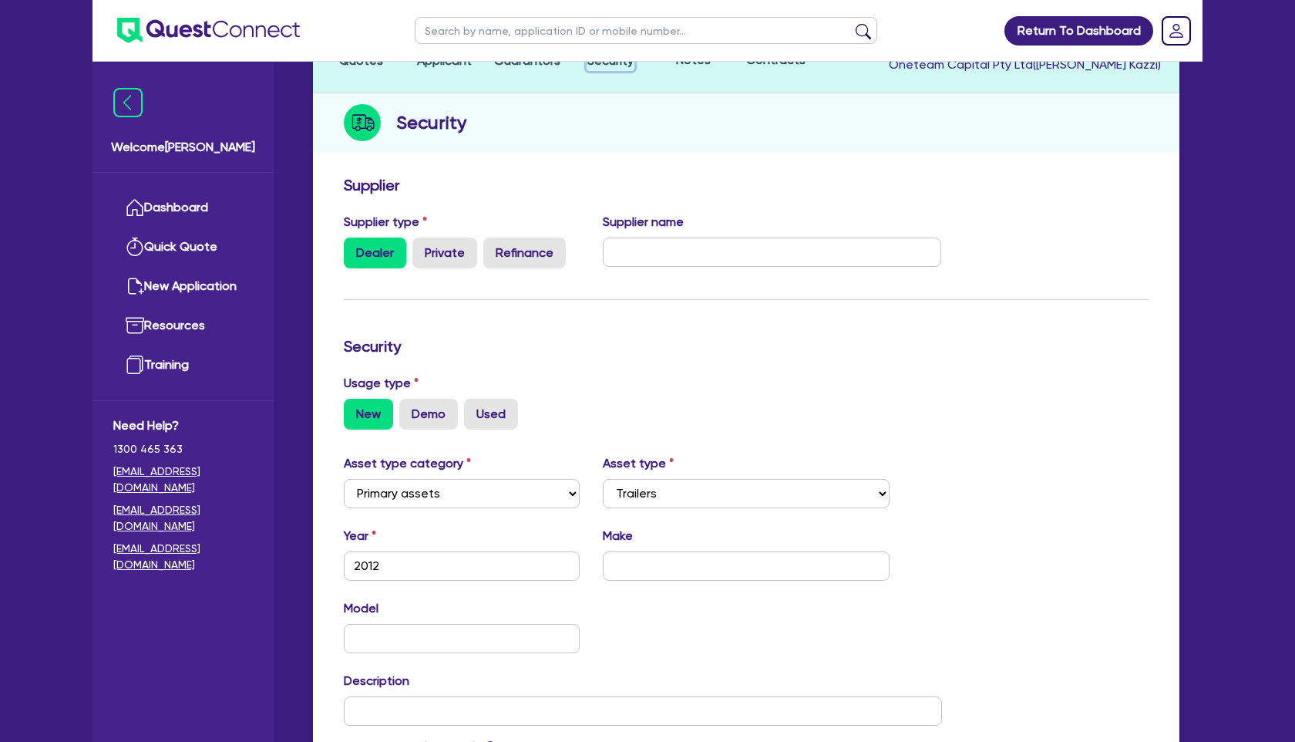
scroll to position [158, 0]
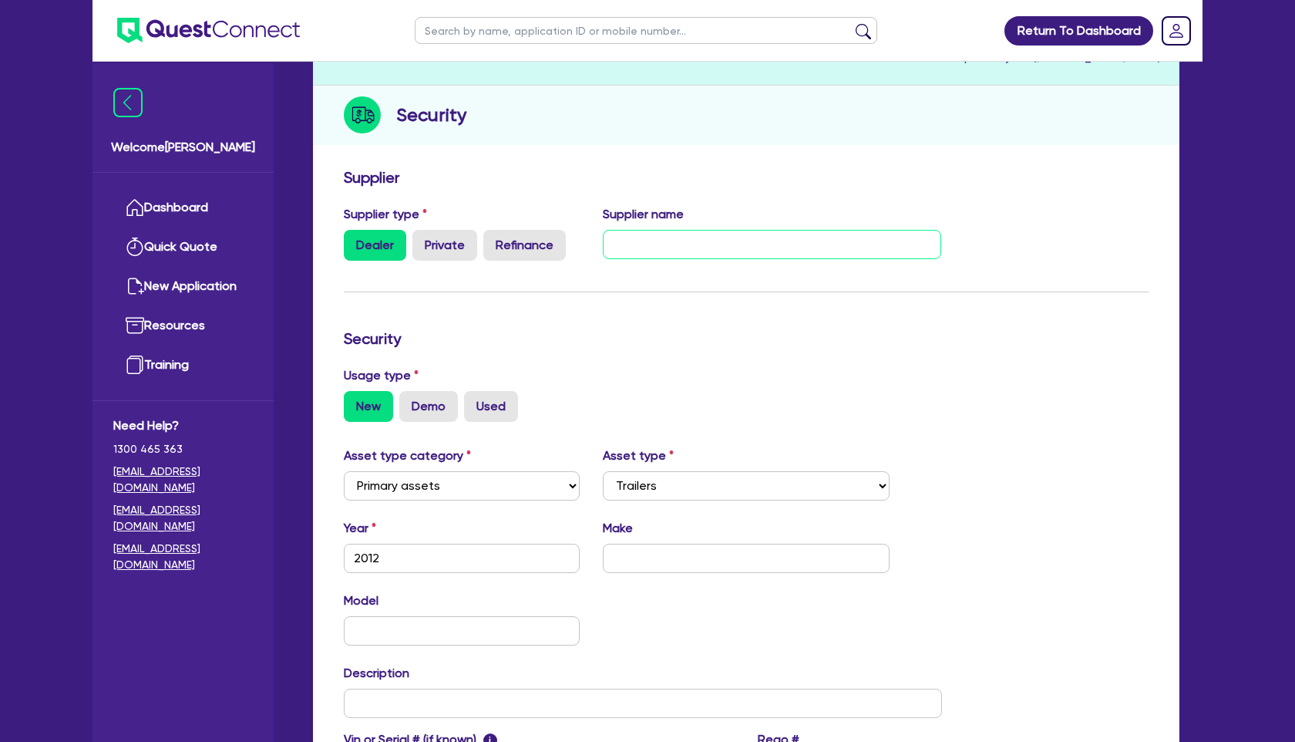
click at [670, 236] on input "text" at bounding box center [772, 244] width 339 height 29
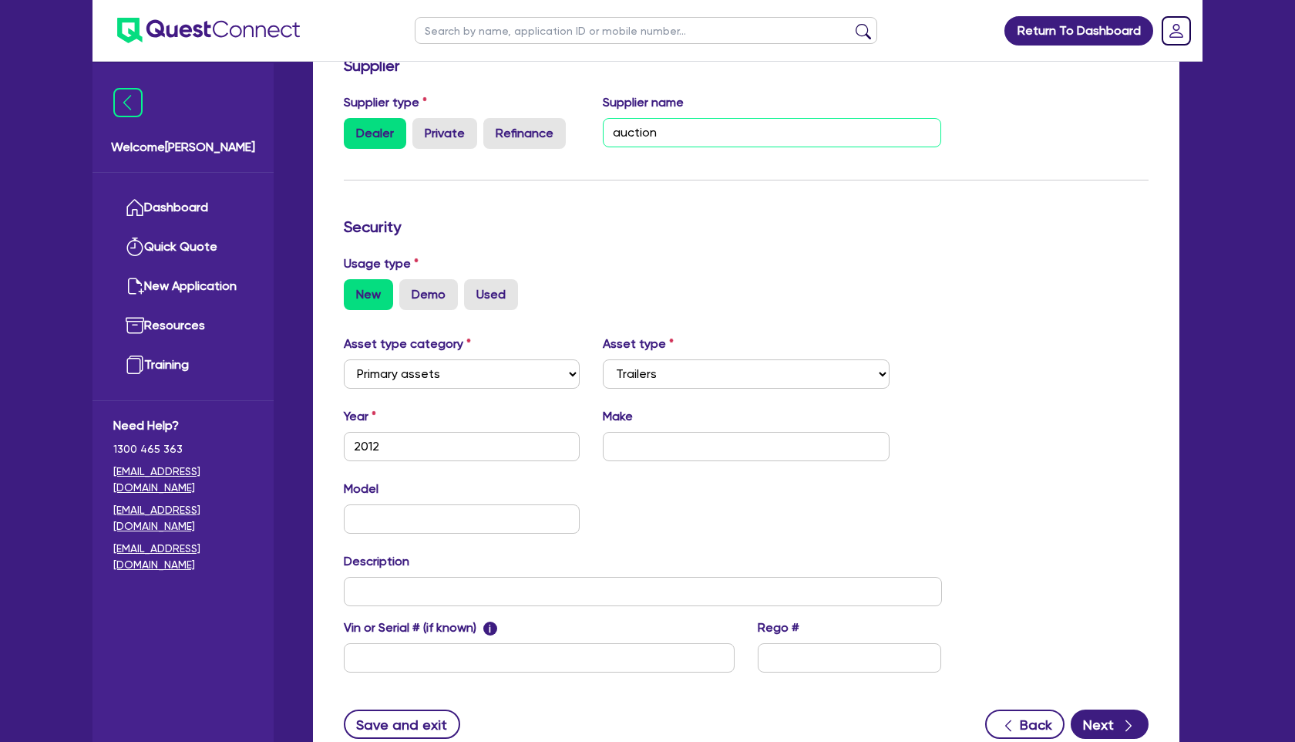
type input "auction"
click at [631, 446] on input "text" at bounding box center [747, 446] width 288 height 29
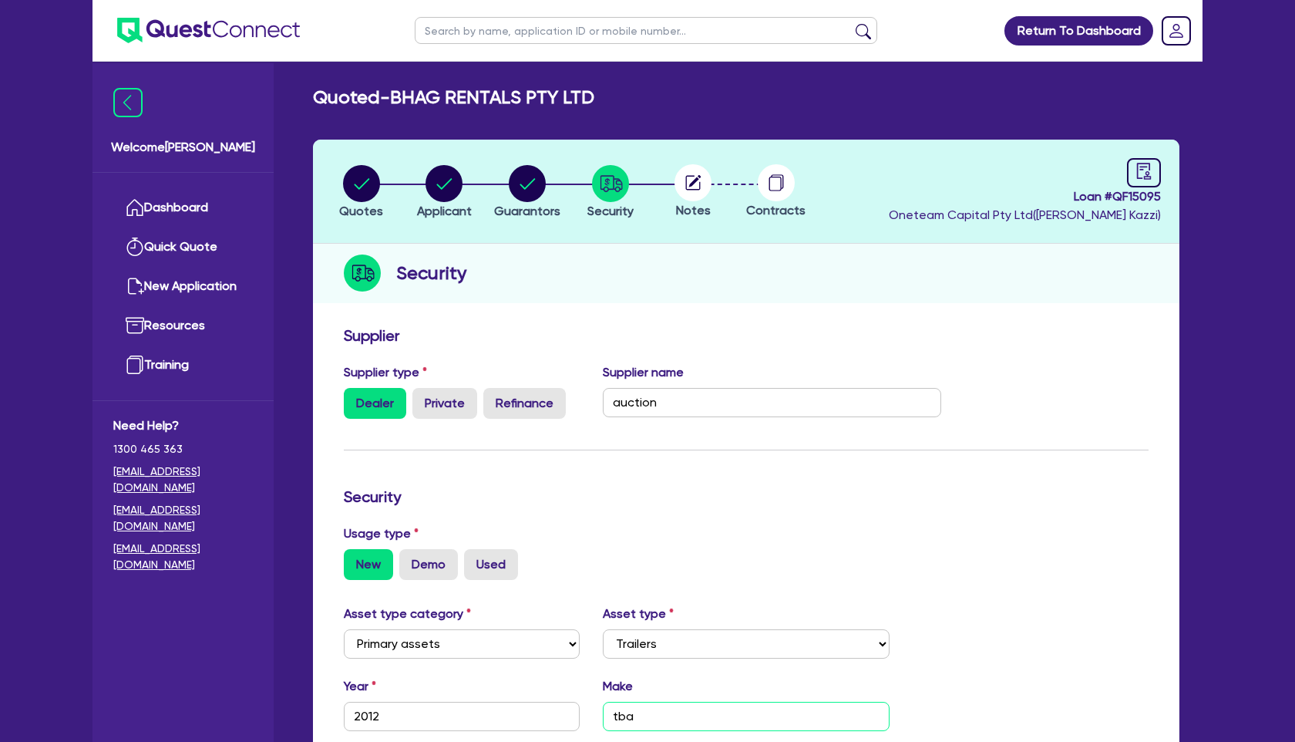
type input "tba"
click at [699, 187] on circle at bounding box center [693, 182] width 37 height 37
click at [527, 194] on circle "button" at bounding box center [527, 183] width 37 height 37
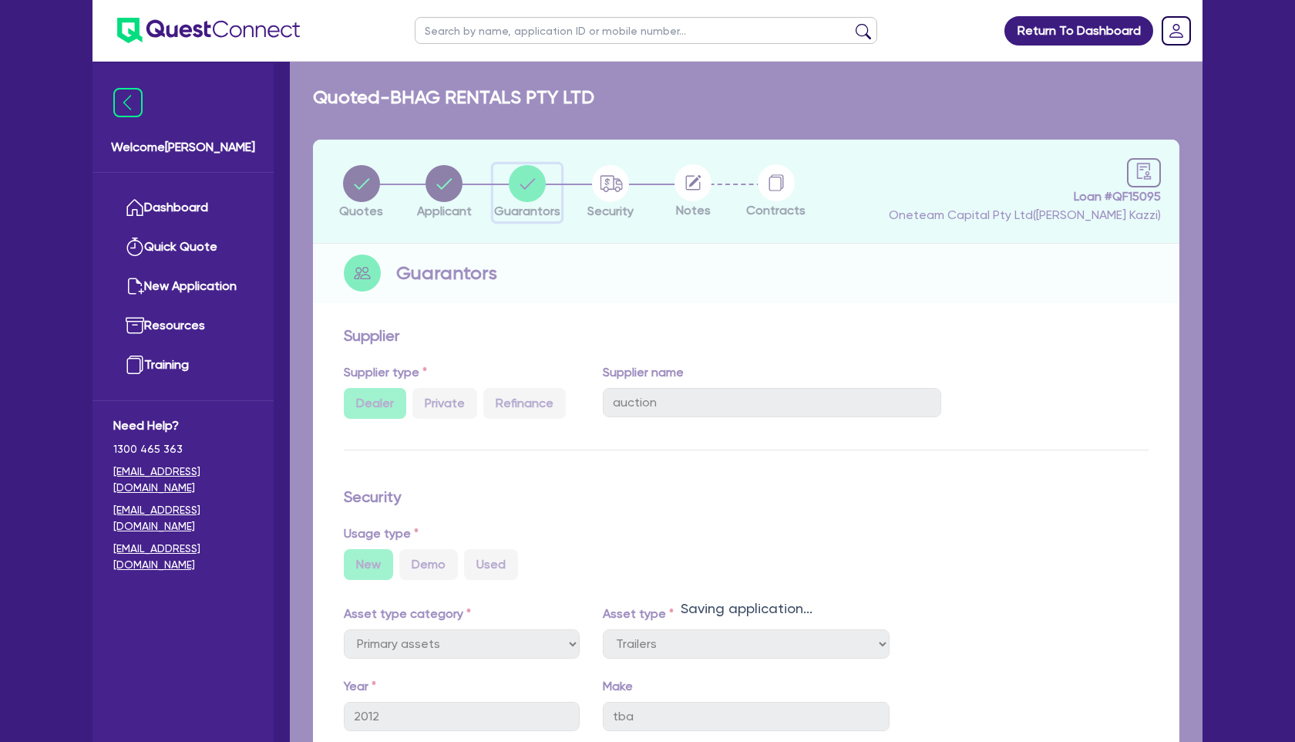
select select "MR"
select select "MARRIED"
select select "HOUSEHOLD_PERSONAL"
select select "VEHICLE"
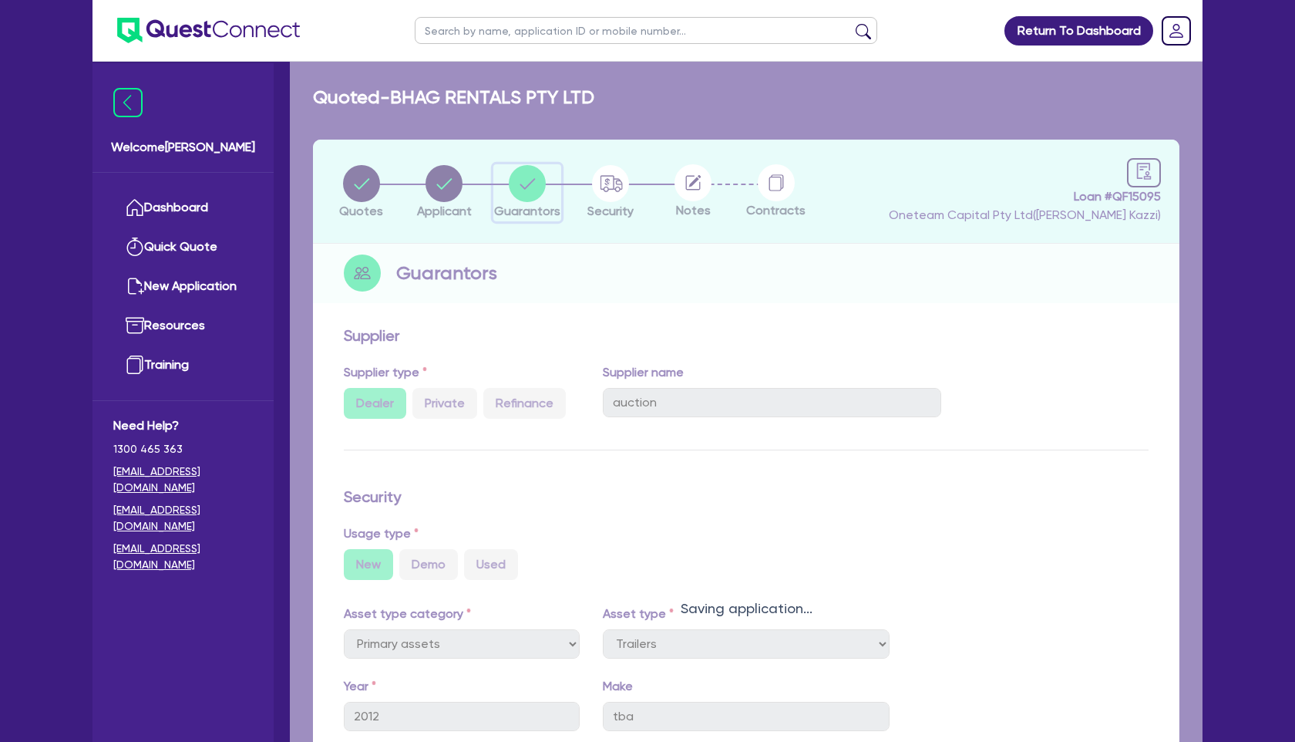
select select "CASH"
select select "VEHICLE_LOAN"
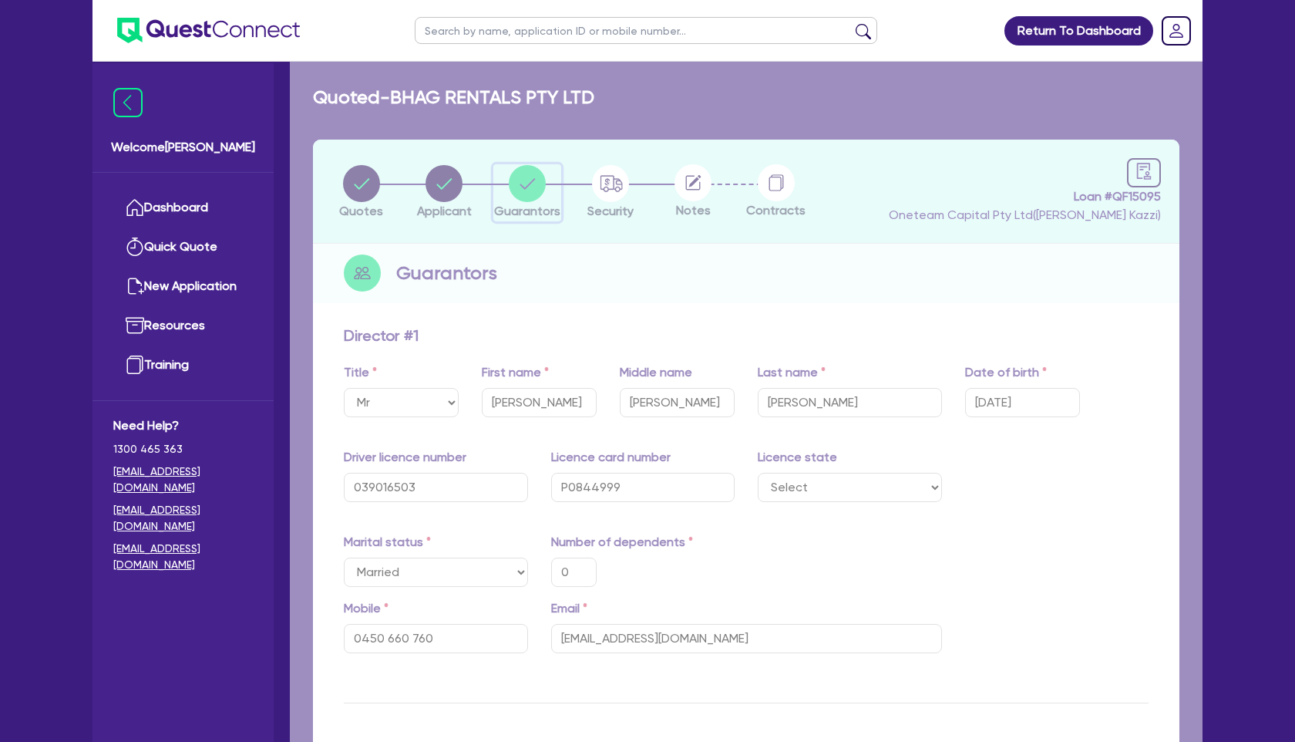
type input "0"
type input "0450 660 760"
type input "15,000"
type input "25,000"
type input "15,000"
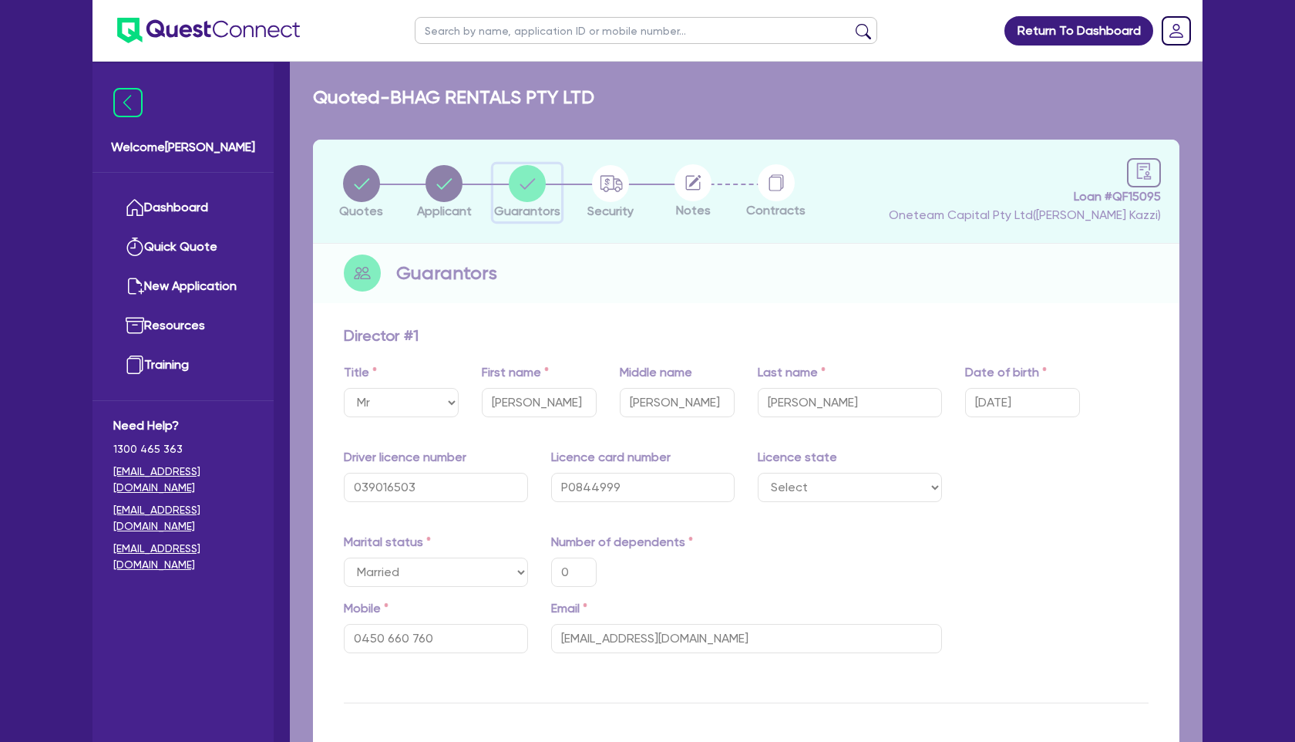
type input "70,000"
type input "10,000"
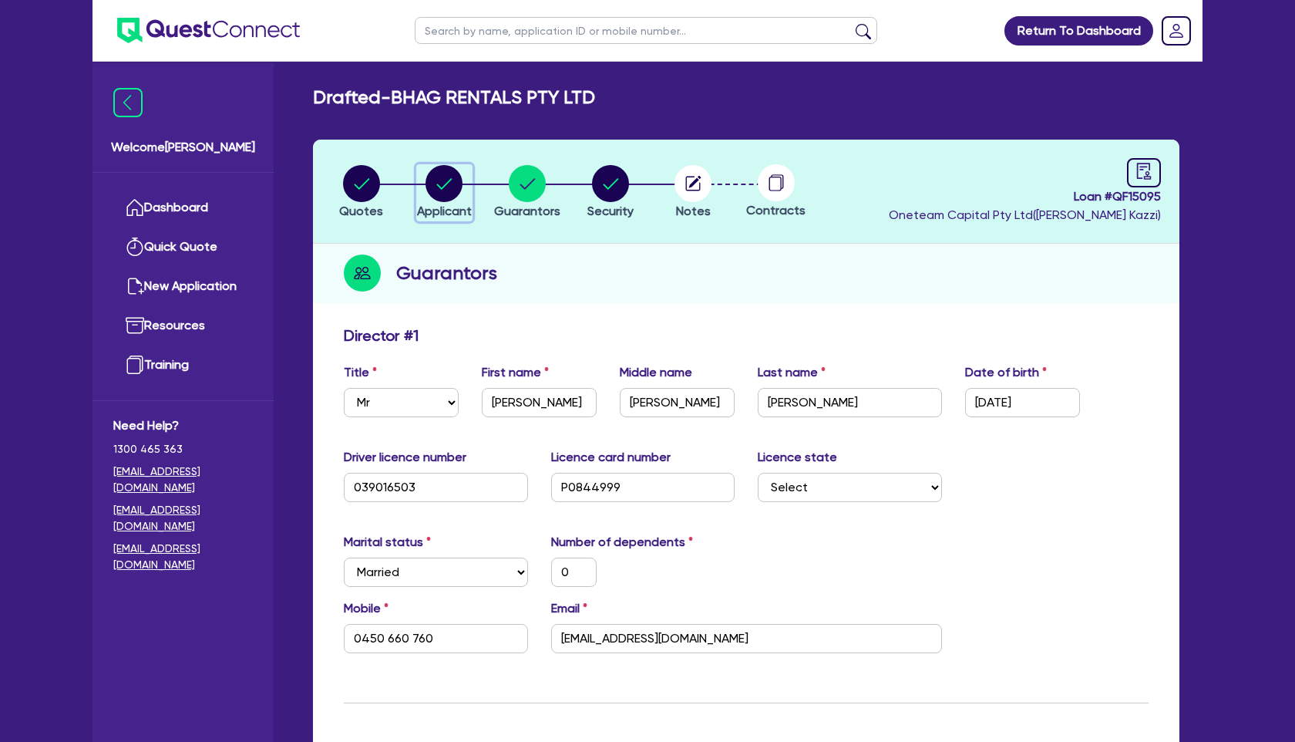
click at [446, 181] on circle "button" at bounding box center [444, 183] width 37 height 37
select select "COMPANY"
select select "TRANSPORT_WAREHOUSING"
select select "PASSENGERS_FREIGHT_TRANSPORT"
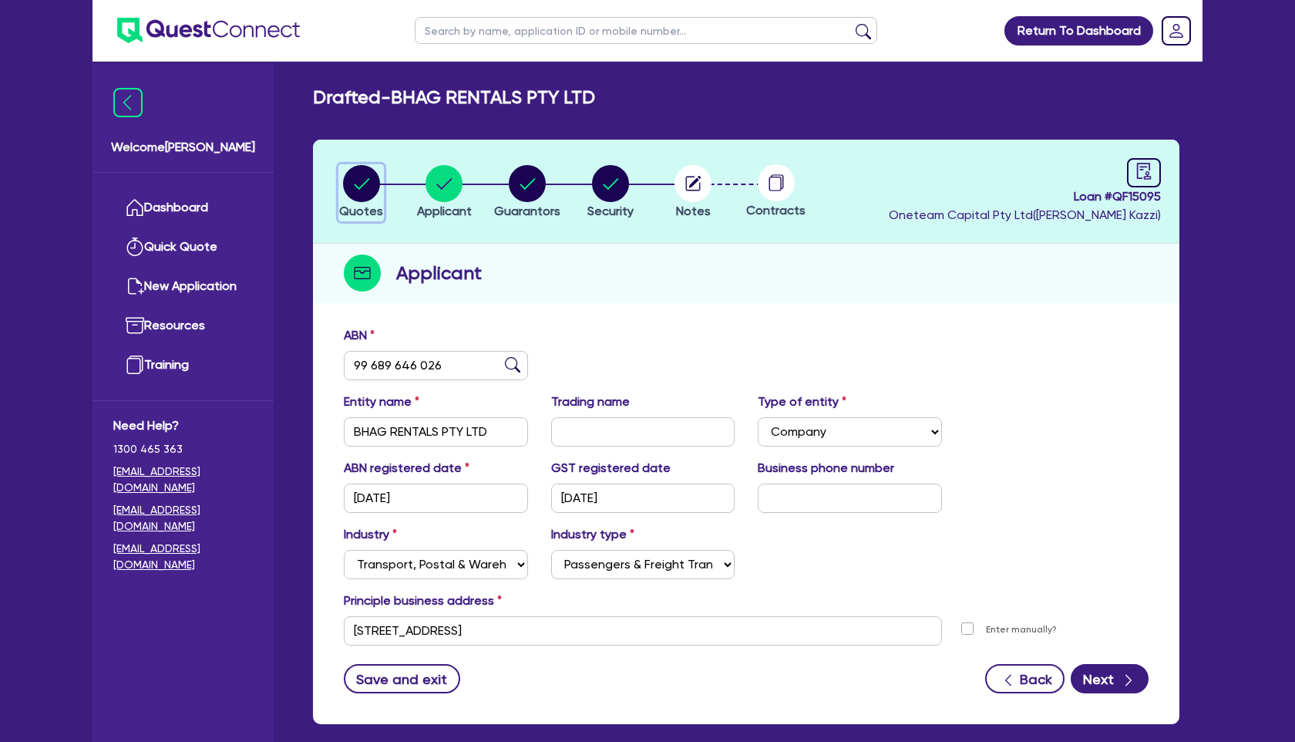
click at [360, 180] on circle "button" at bounding box center [361, 183] width 37 height 37
select select "PRIMARY_ASSETS"
select select "TRAILERS"
